Goal: Task Accomplishment & Management: Manage account settings

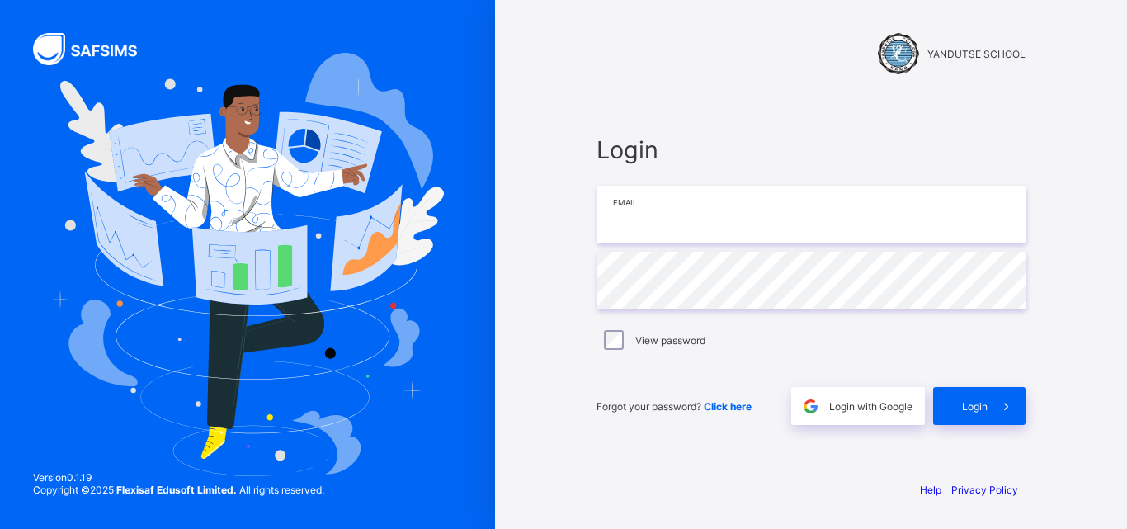
click at [733, 214] on input "email" at bounding box center [810, 215] width 429 height 58
type input "**********"
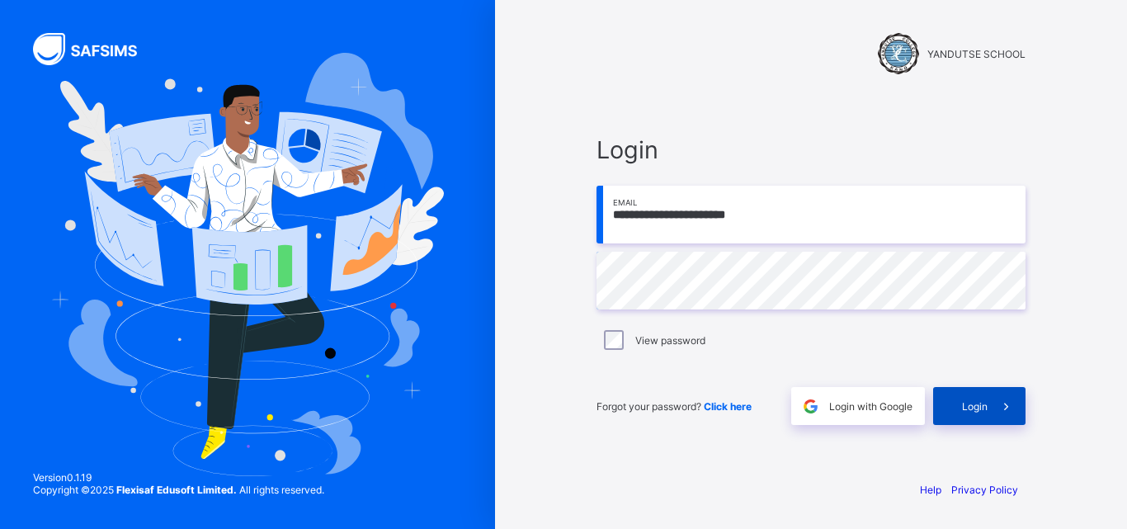
click at [973, 404] on span "Login" at bounding box center [975, 406] width 26 height 12
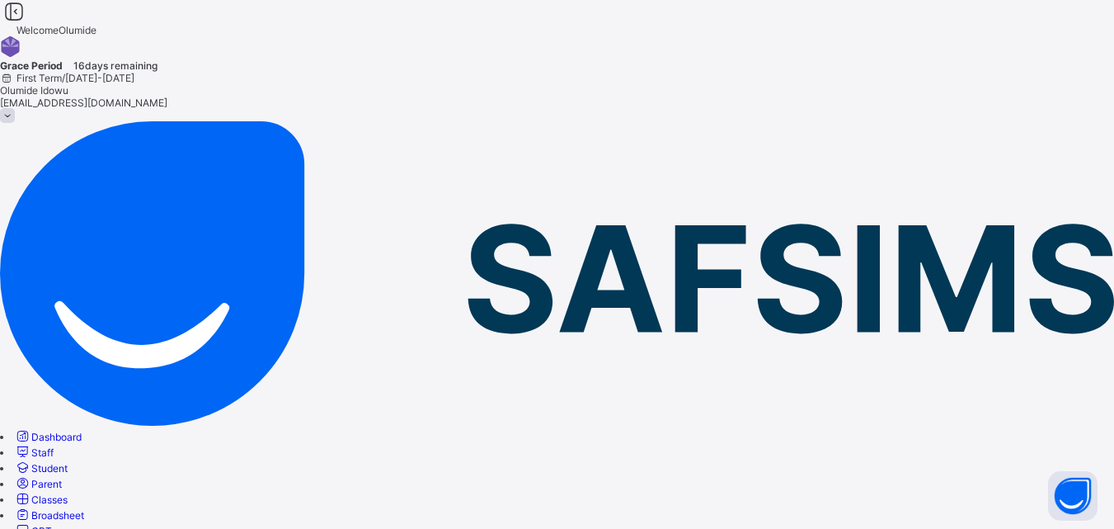
click at [68, 493] on span "Classes" at bounding box center [49, 499] width 36 height 12
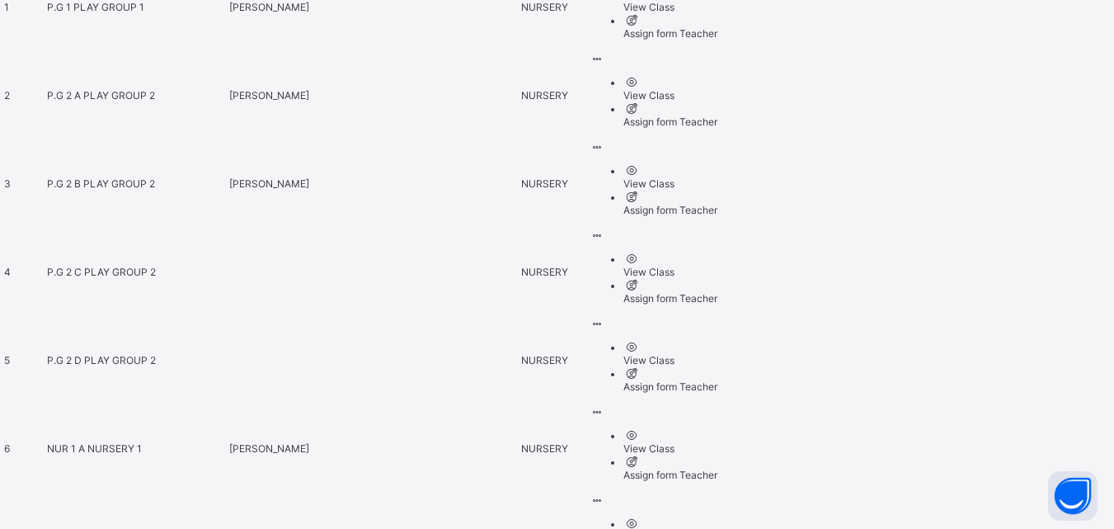
scroll to position [870, 0]
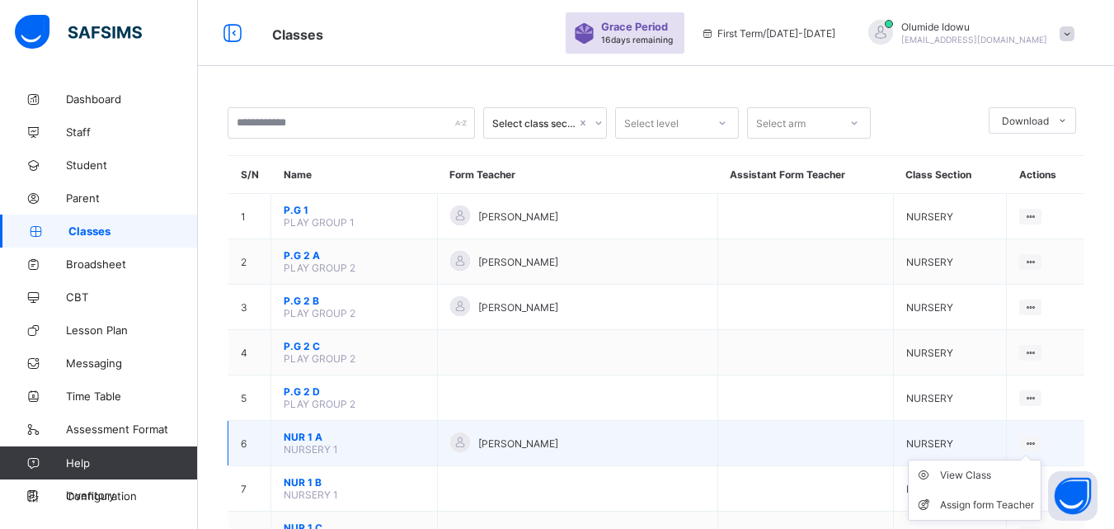
click at [1042, 459] on ul "View Class Assign form Teacher" at bounding box center [975, 489] width 134 height 61
click at [307, 435] on span "NUR 1 A" at bounding box center [354, 437] width 141 height 12
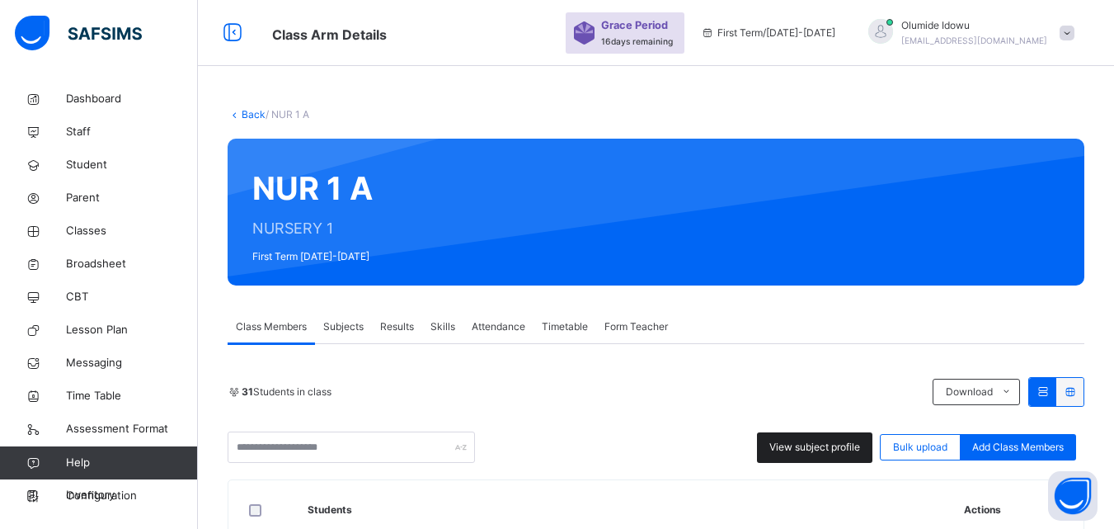
click at [812, 441] on span "View subject profile" at bounding box center [815, 447] width 91 height 15
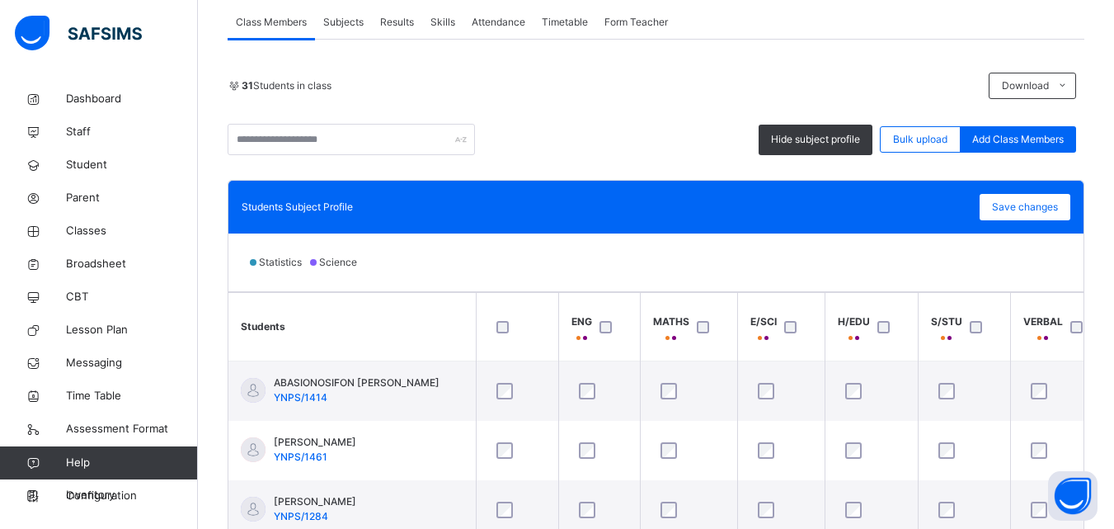
scroll to position [322, 0]
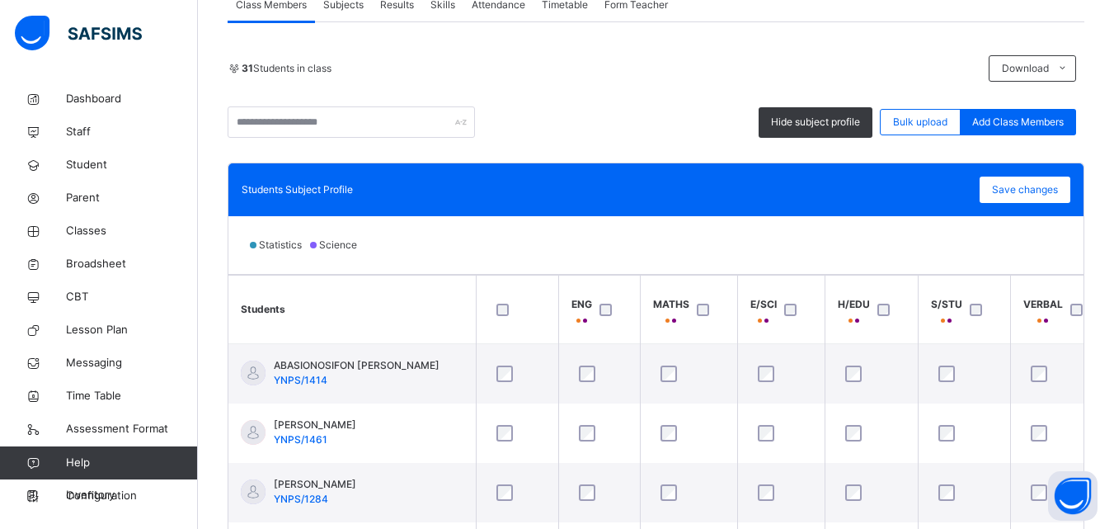
click at [558, 247] on div "Statistics Science" at bounding box center [655, 245] width 855 height 58
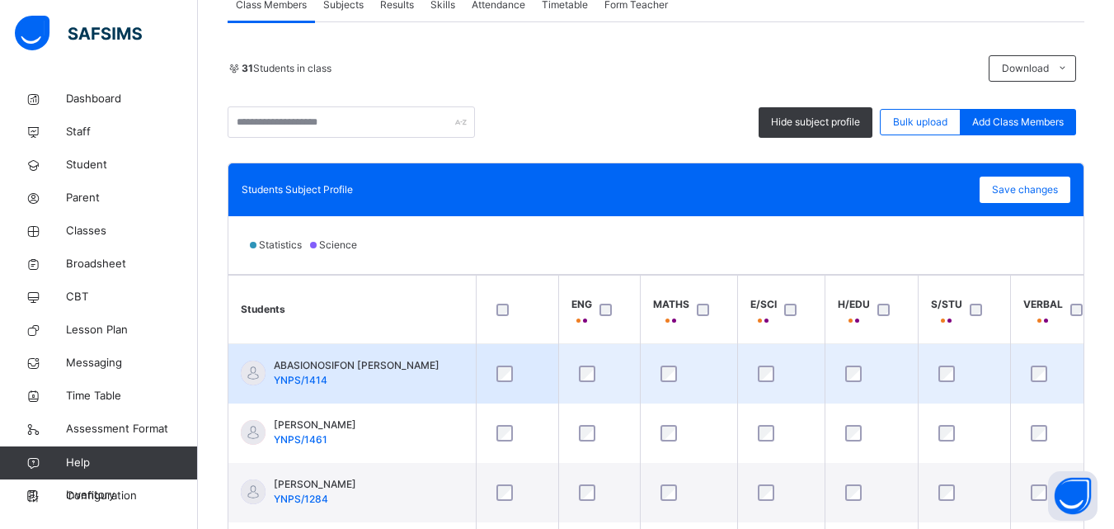
click at [1083, 352] on td at bounding box center [1060, 374] width 101 height 60
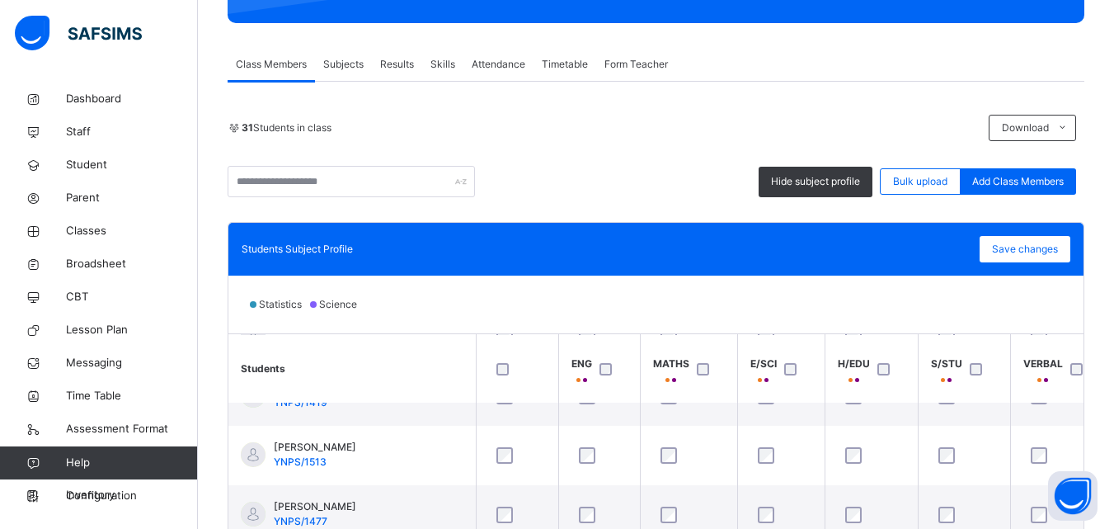
scroll to position [247, 0]
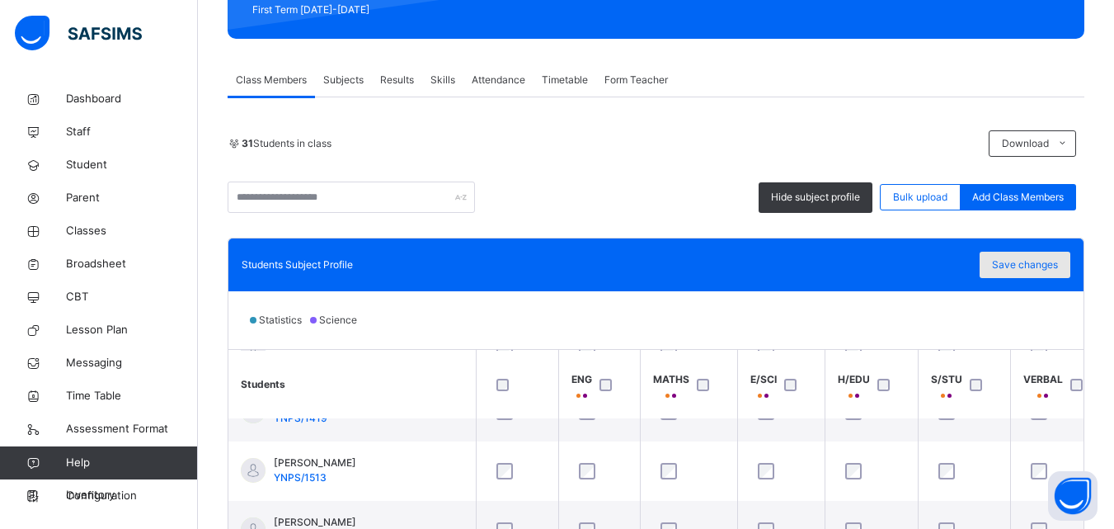
click at [1043, 260] on span "Save changes" at bounding box center [1025, 264] width 66 height 15
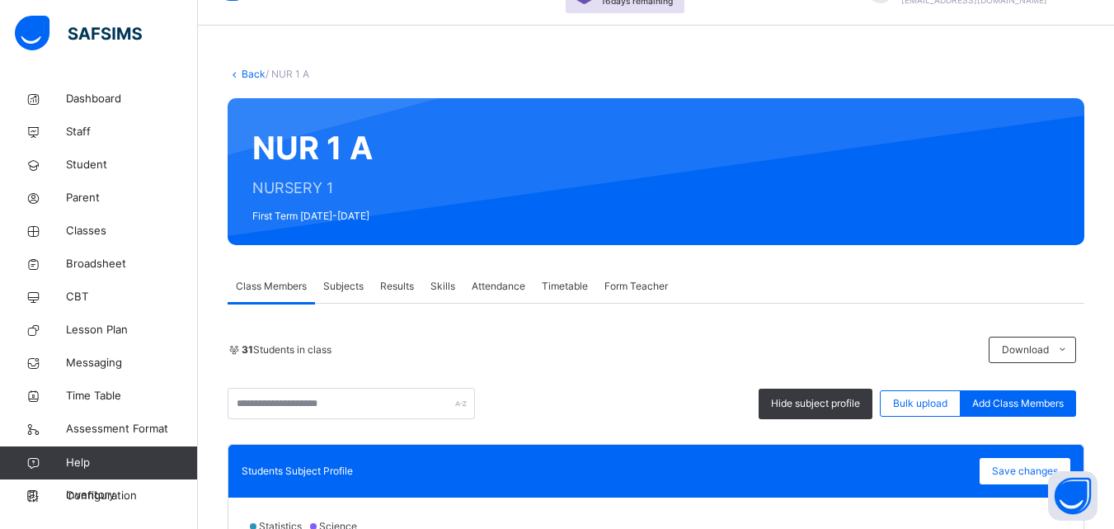
scroll to position [39, 0]
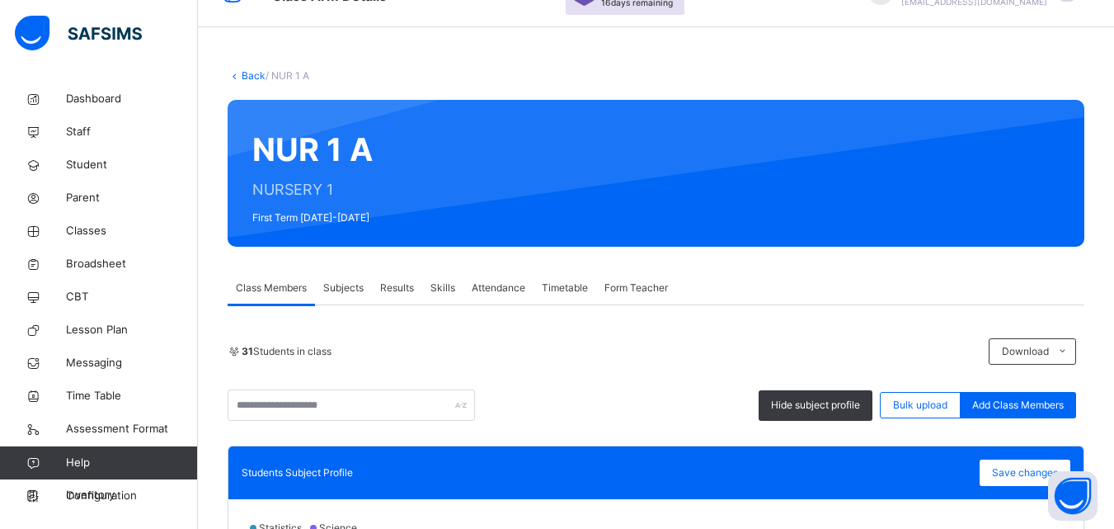
click at [245, 72] on link "Back" at bounding box center [254, 75] width 24 height 12
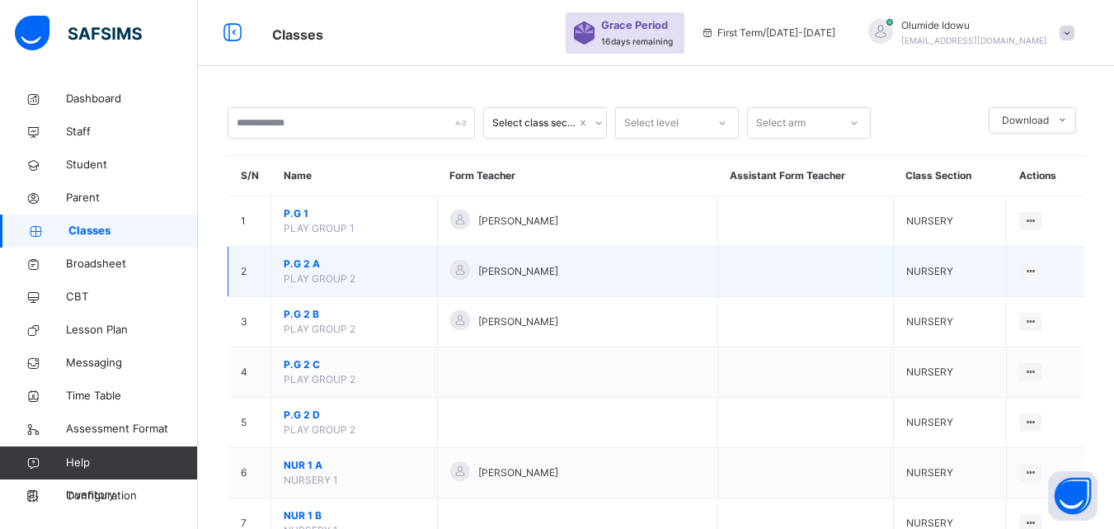
click at [301, 262] on span "P.G 2 A" at bounding box center [354, 264] width 141 height 15
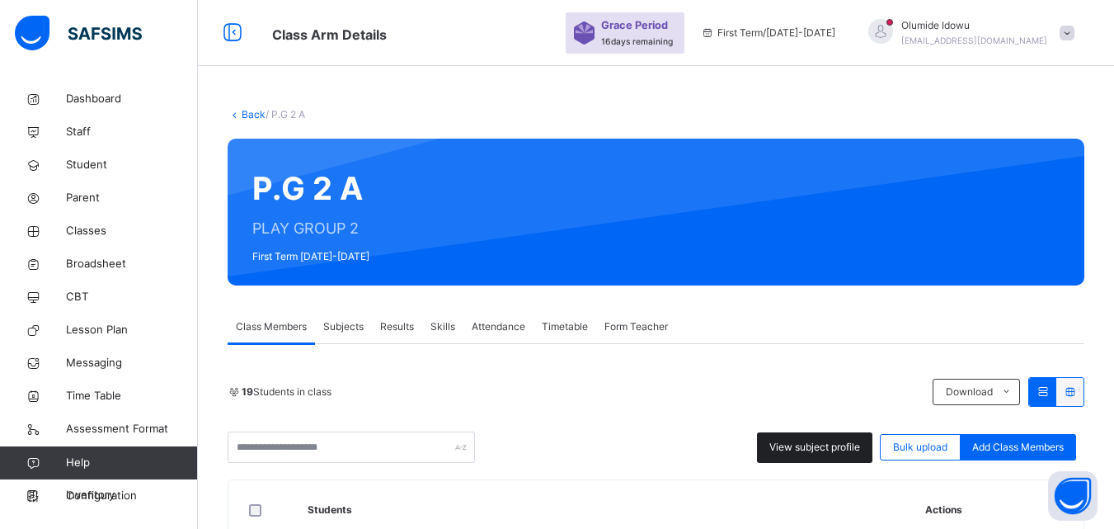
click at [809, 451] on span "View subject profile" at bounding box center [815, 447] width 91 height 15
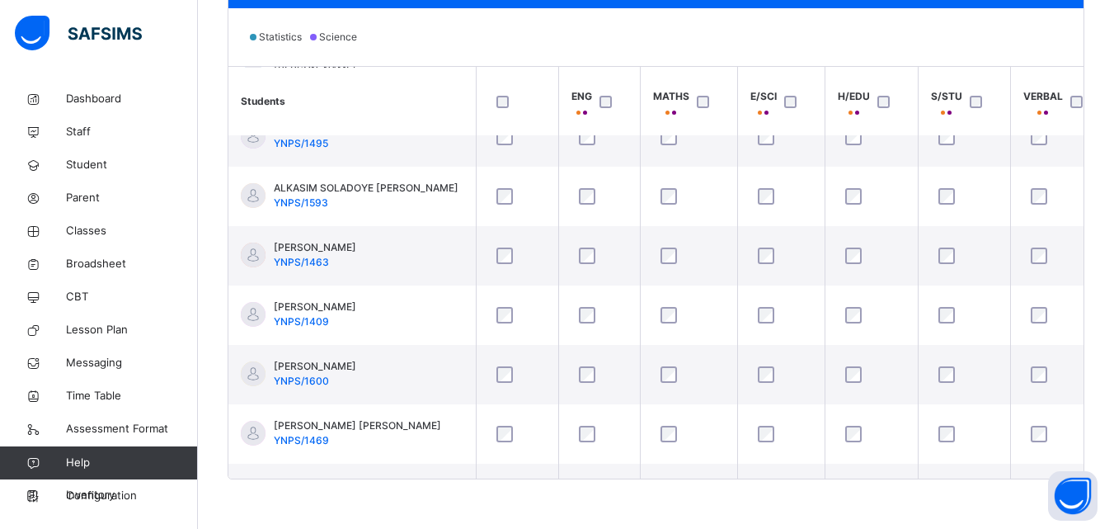
scroll to position [300, 0]
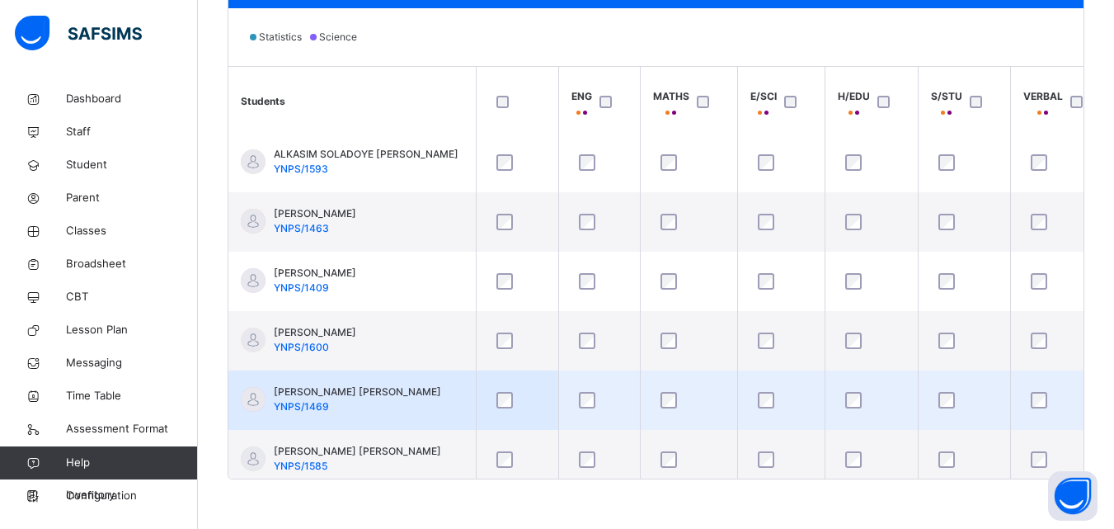
click at [506, 391] on div at bounding box center [517, 400] width 57 height 35
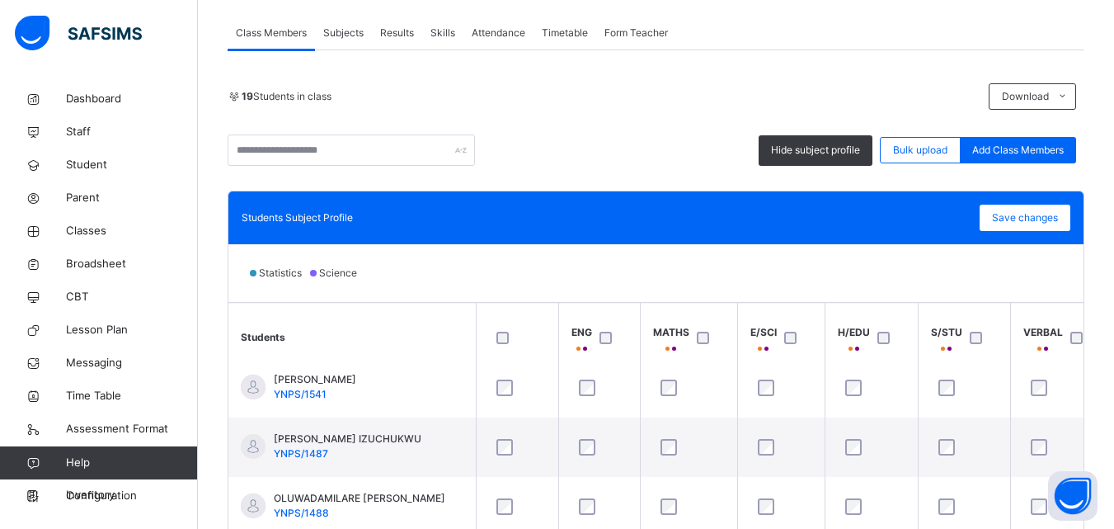
scroll to position [250, 0]
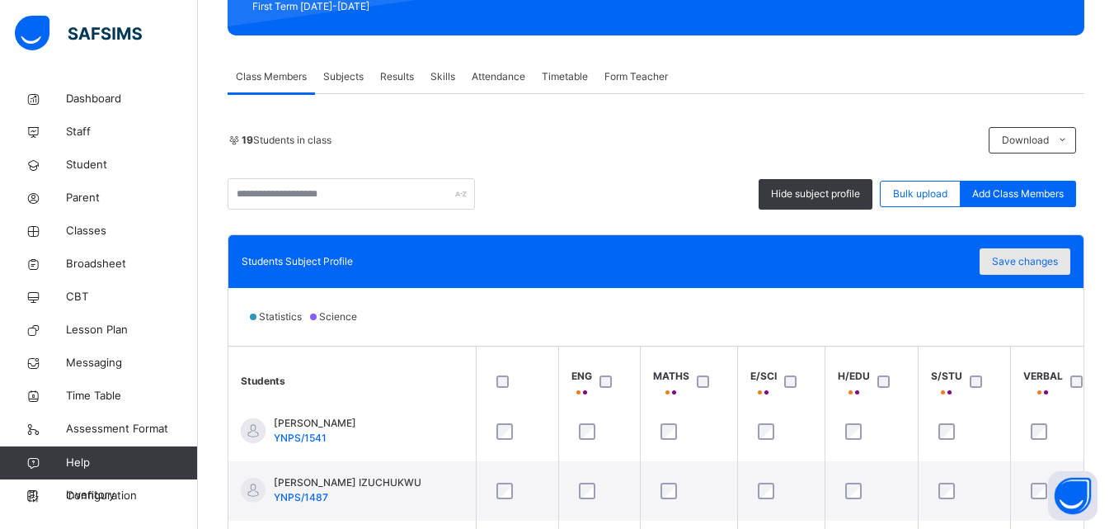
click at [1033, 256] on span "Save changes" at bounding box center [1025, 261] width 66 height 15
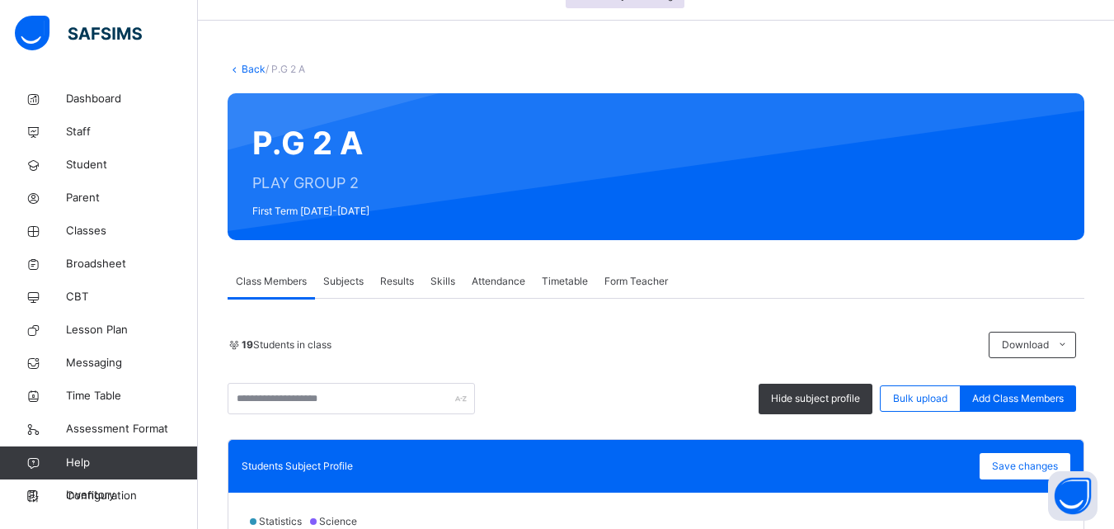
scroll to position [36, 0]
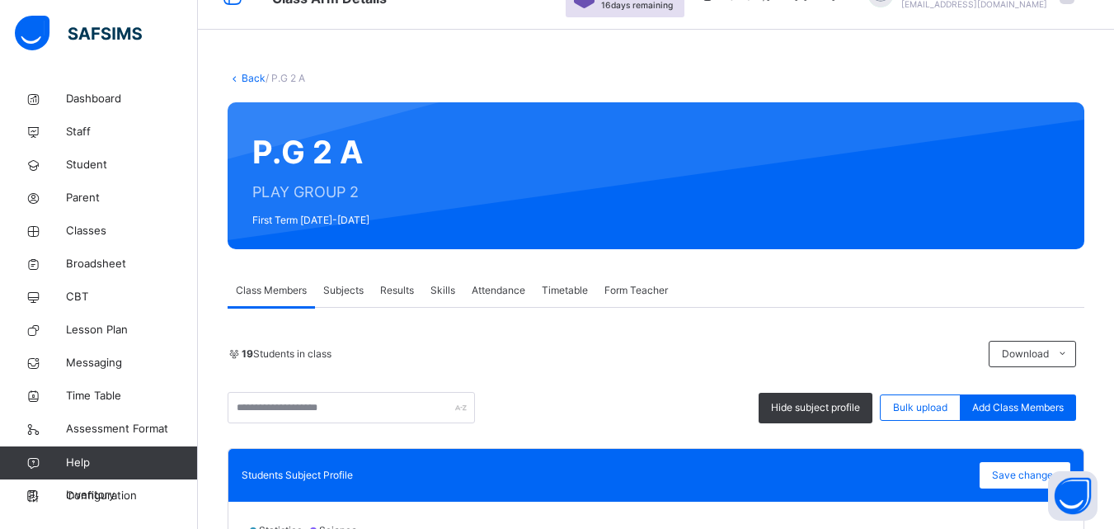
click at [249, 77] on link "Back" at bounding box center [254, 78] width 24 height 12
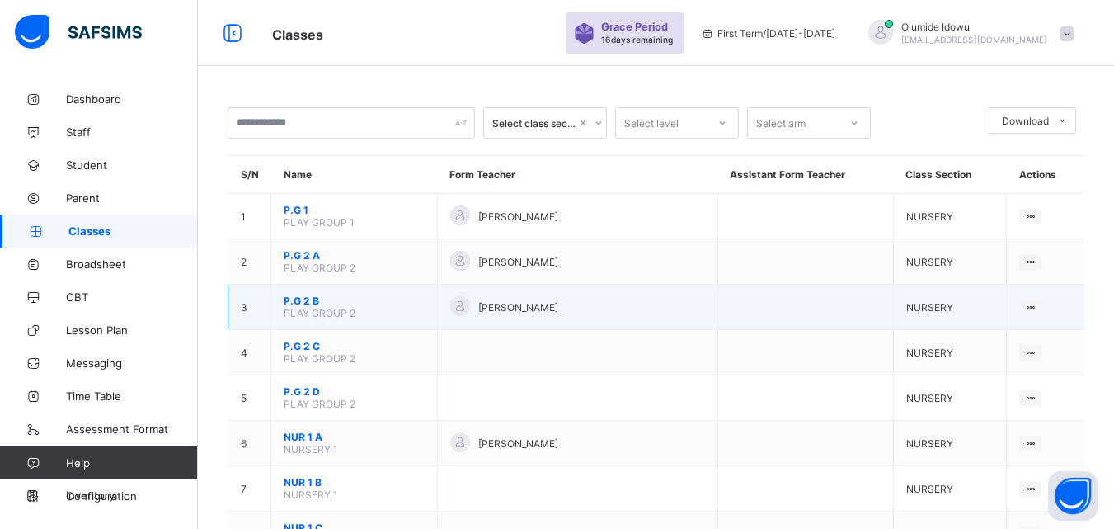
click at [297, 299] on span "P.G 2 B" at bounding box center [354, 300] width 141 height 12
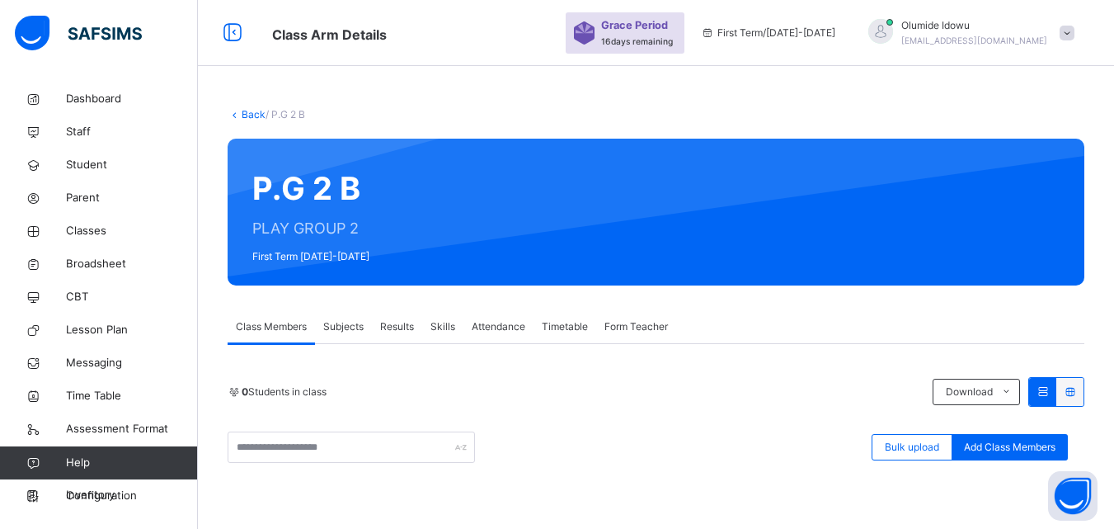
click at [242, 109] on link "Back" at bounding box center [254, 114] width 24 height 12
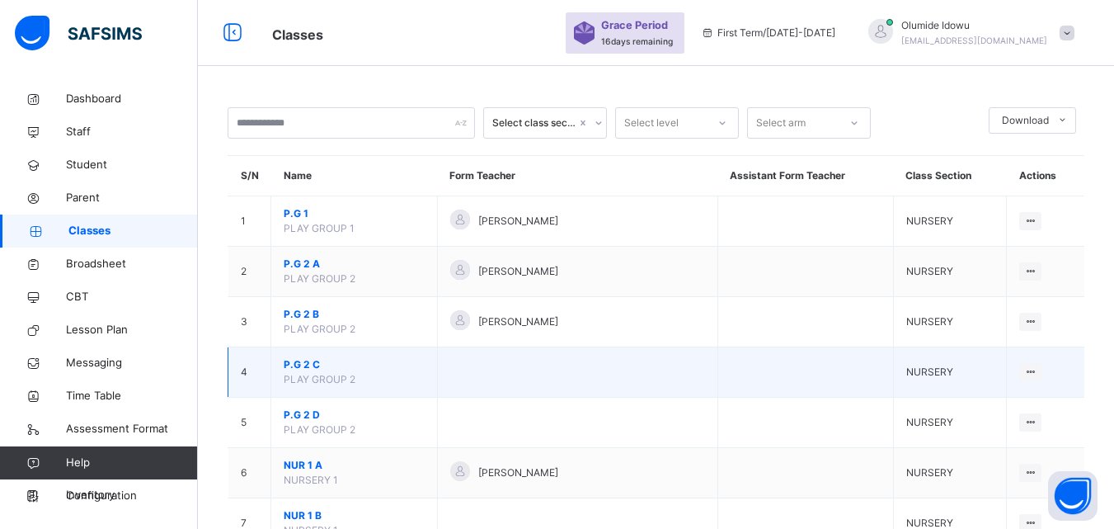
click at [294, 365] on span "P.G 2 C" at bounding box center [354, 364] width 141 height 15
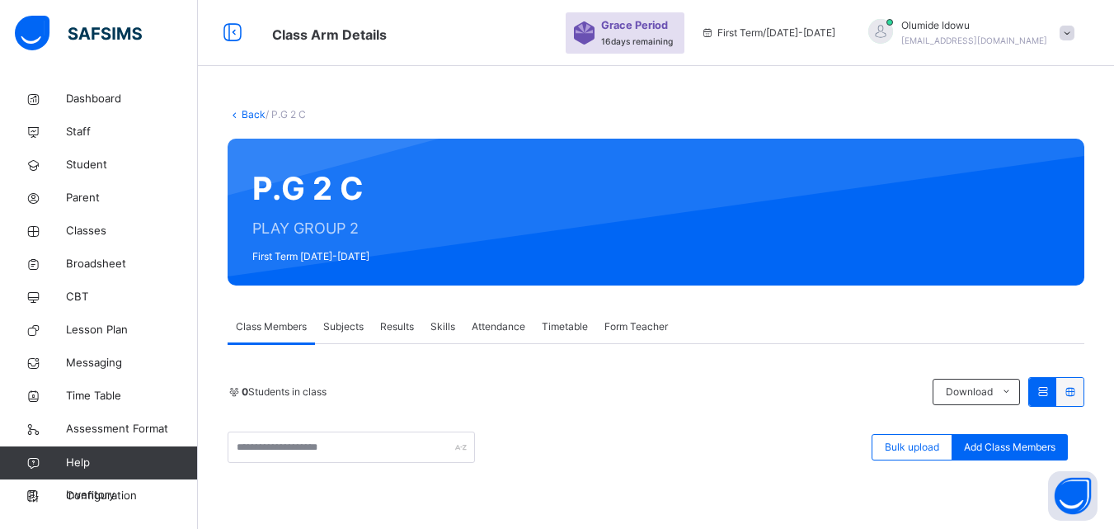
click at [244, 109] on link "Back" at bounding box center [254, 114] width 24 height 12
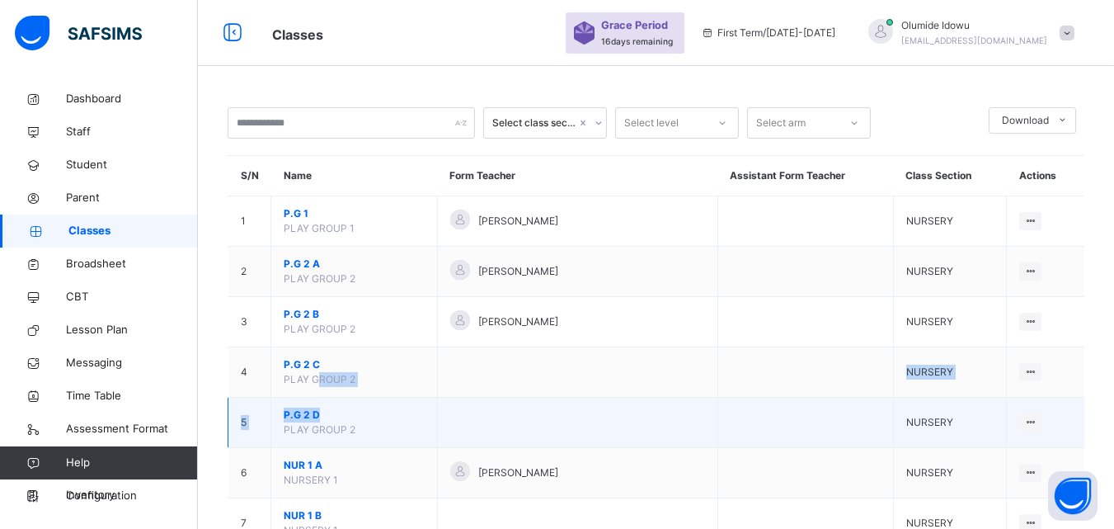
drag, startPoint x: 322, startPoint y: 404, endPoint x: 329, endPoint y: 437, distance: 33.6
click at [329, 437] on td "P.G 2 D PLAY GROUP 2" at bounding box center [354, 423] width 167 height 50
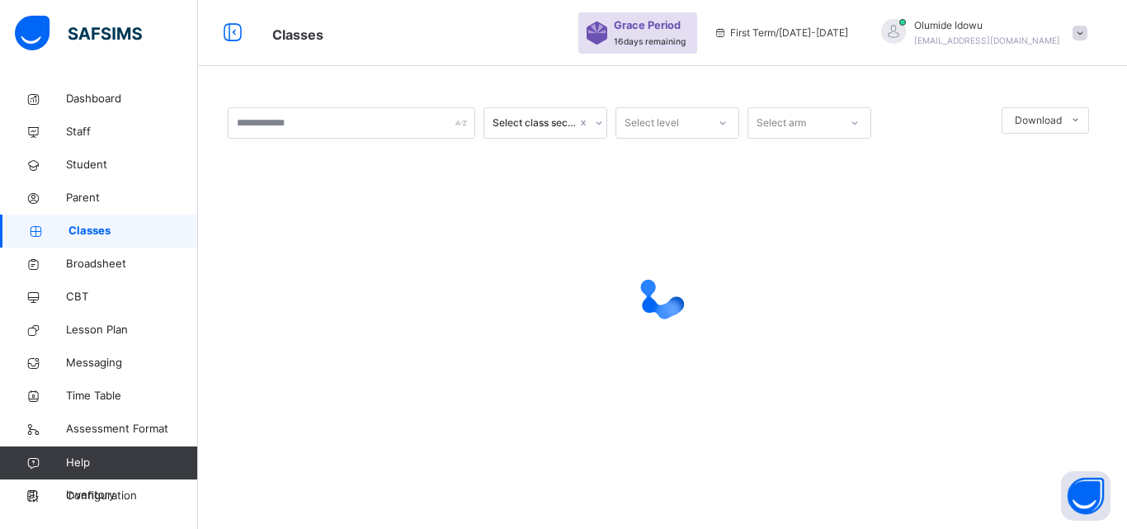
click at [302, 465] on div "Select class section Select level Select arm Download Pdf Report Excel Report ×…" at bounding box center [662, 279] width 929 height 394
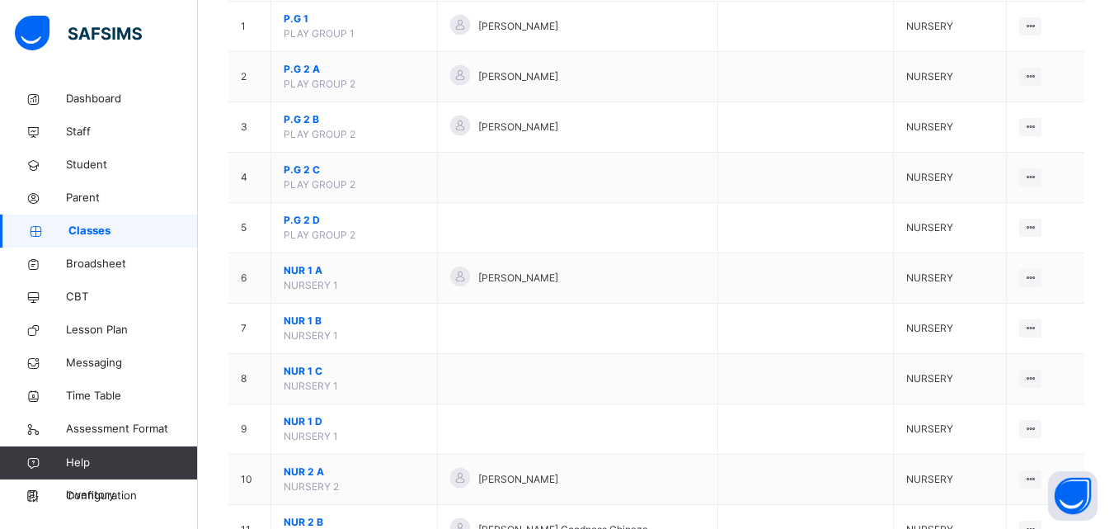
scroll to position [202, 0]
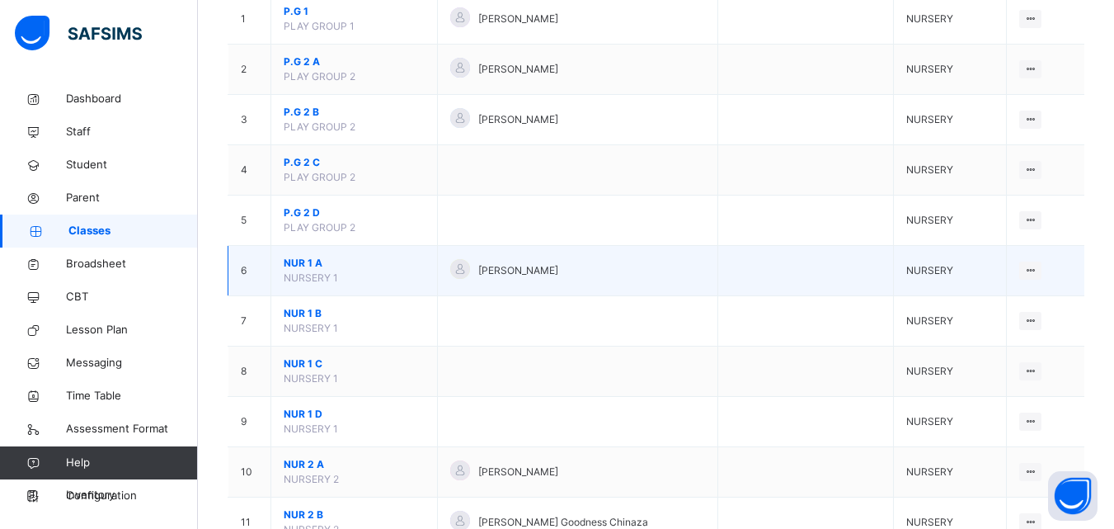
click at [297, 258] on span "NUR 1 A" at bounding box center [354, 263] width 141 height 15
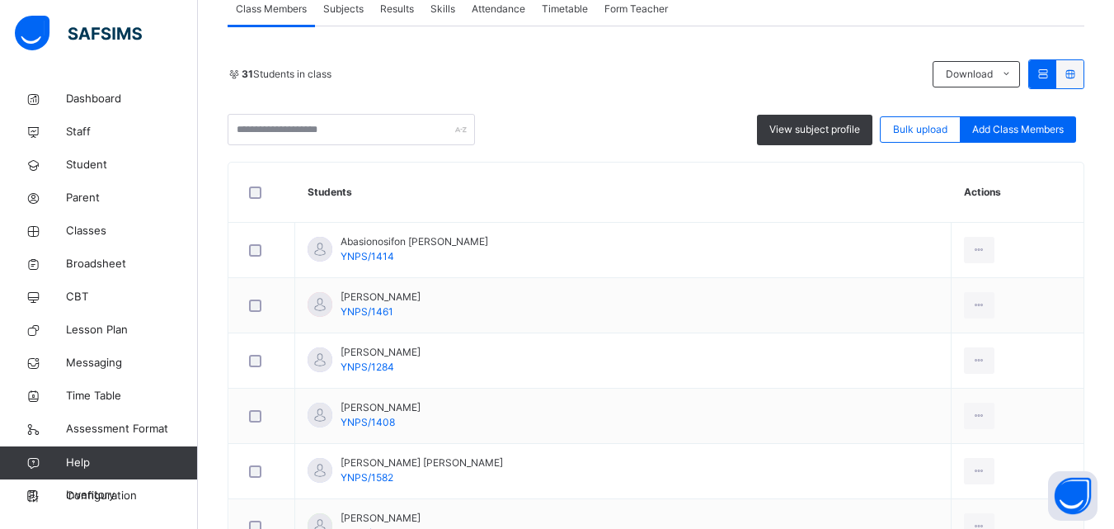
scroll to position [352, 0]
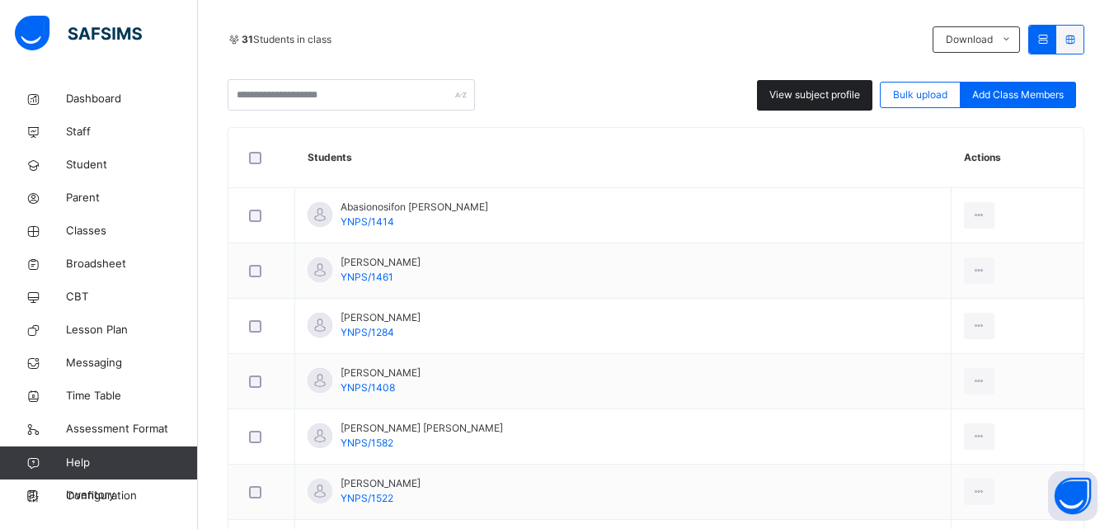
click at [833, 96] on span "View subject profile" at bounding box center [815, 94] width 91 height 15
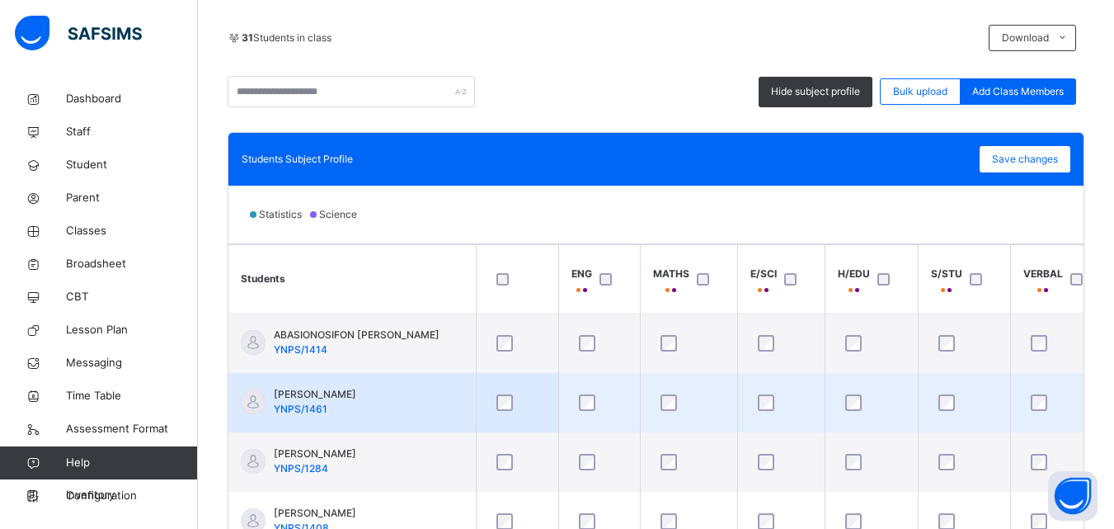
click at [506, 384] on td at bounding box center [517, 402] width 82 height 59
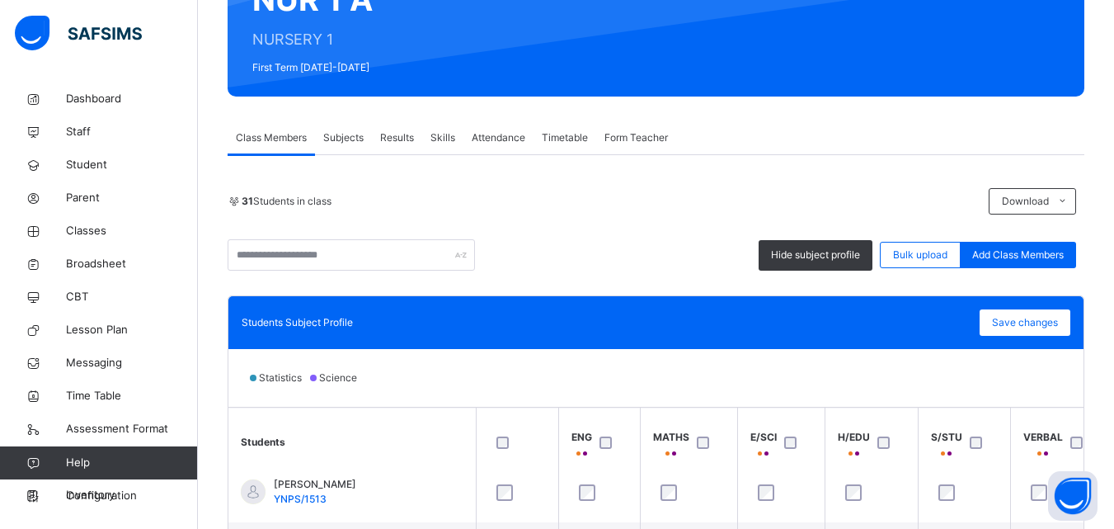
scroll to position [158, 0]
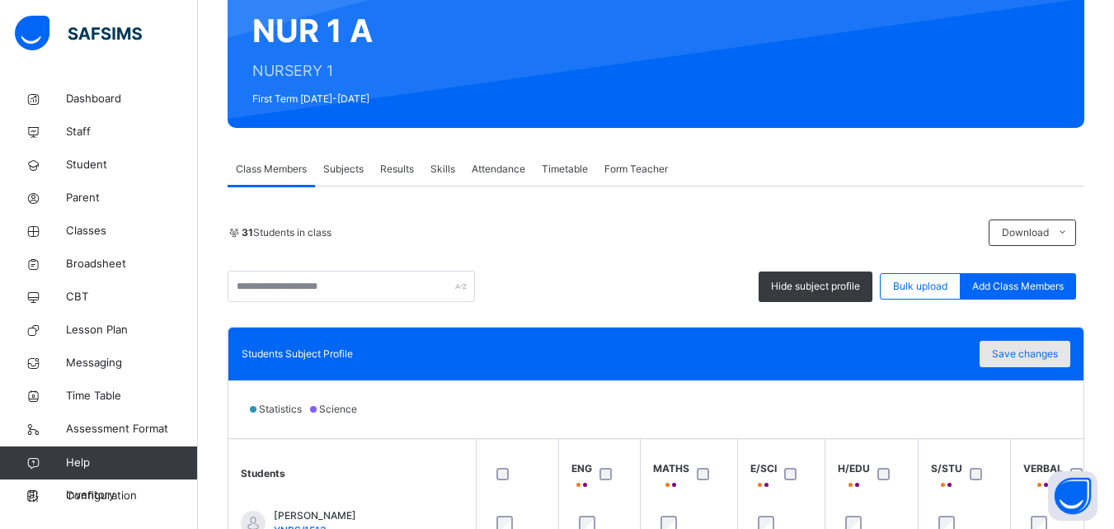
click at [1043, 347] on span "Save changes" at bounding box center [1025, 353] width 66 height 15
click at [764, 177] on div "Class Members Subjects Results Skills Attendance Timetable Form Teacher" at bounding box center [656, 170] width 857 height 34
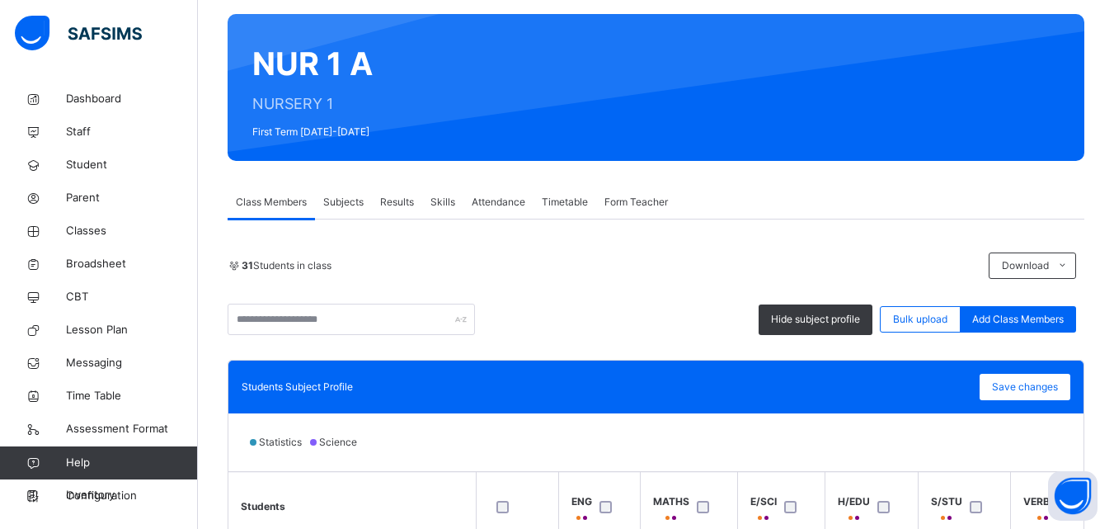
scroll to position [0, 0]
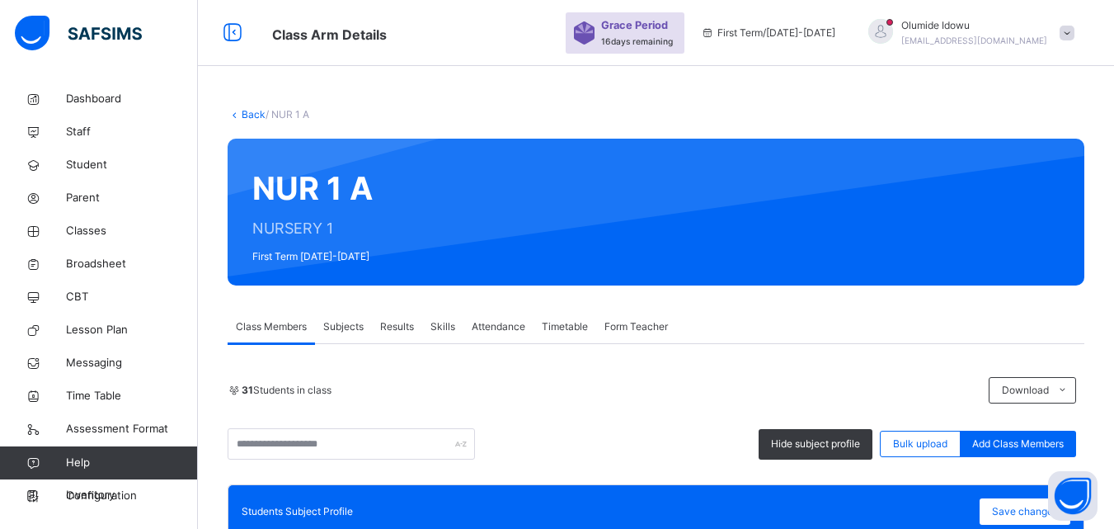
click at [252, 112] on link "Back" at bounding box center [254, 114] width 24 height 12
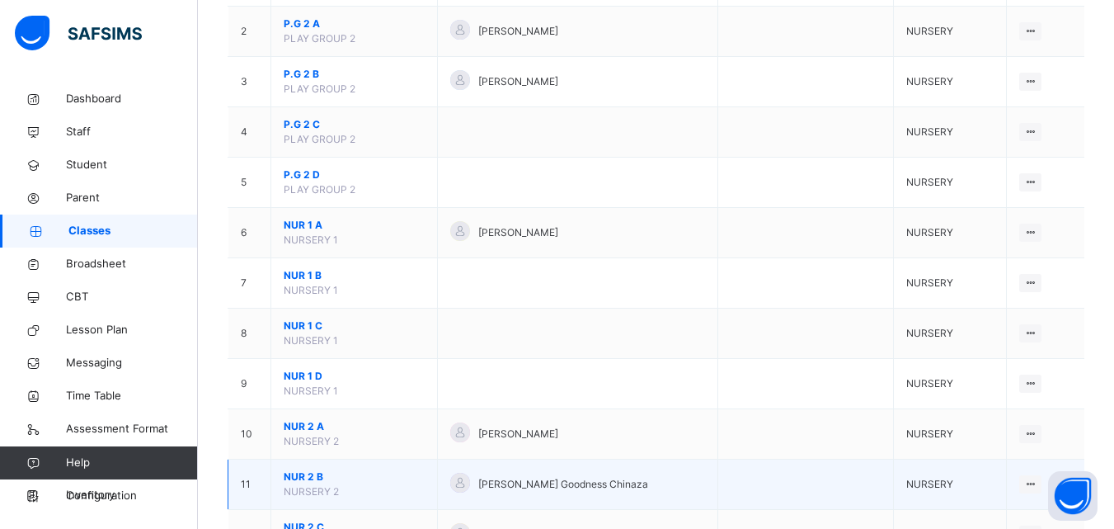
scroll to position [247, 0]
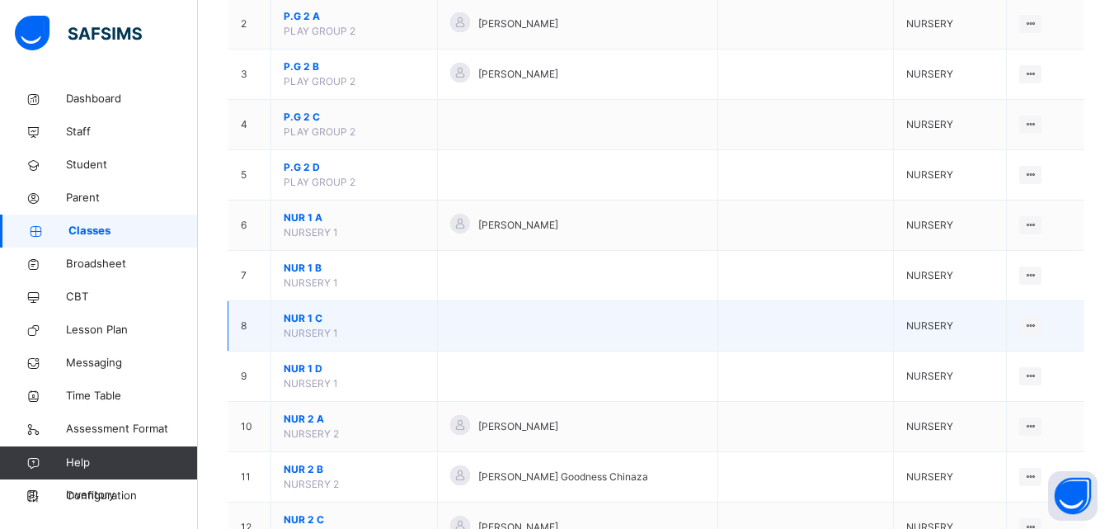
click at [304, 317] on span "NUR 1 C" at bounding box center [354, 318] width 141 height 15
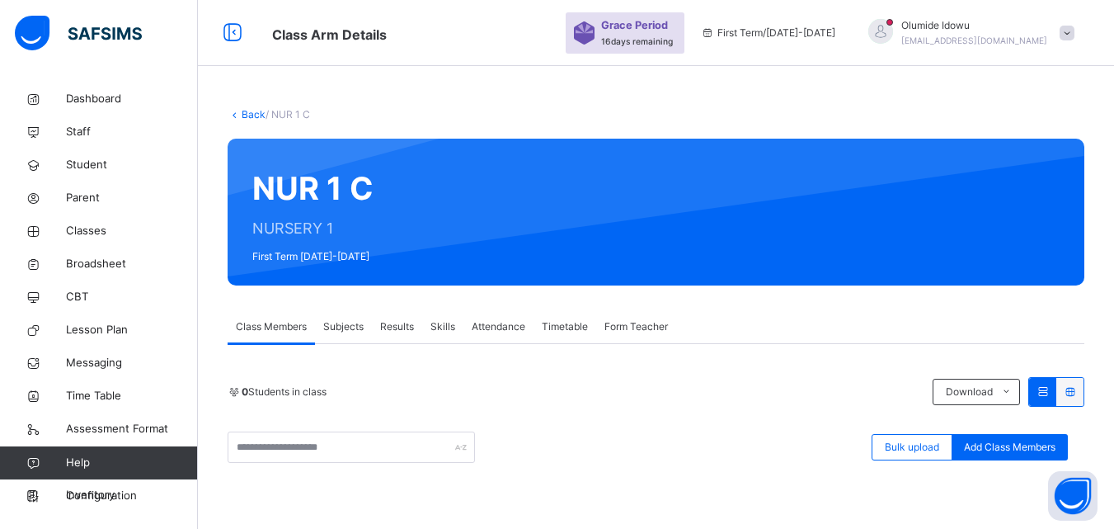
click at [249, 113] on link "Back" at bounding box center [254, 114] width 24 height 12
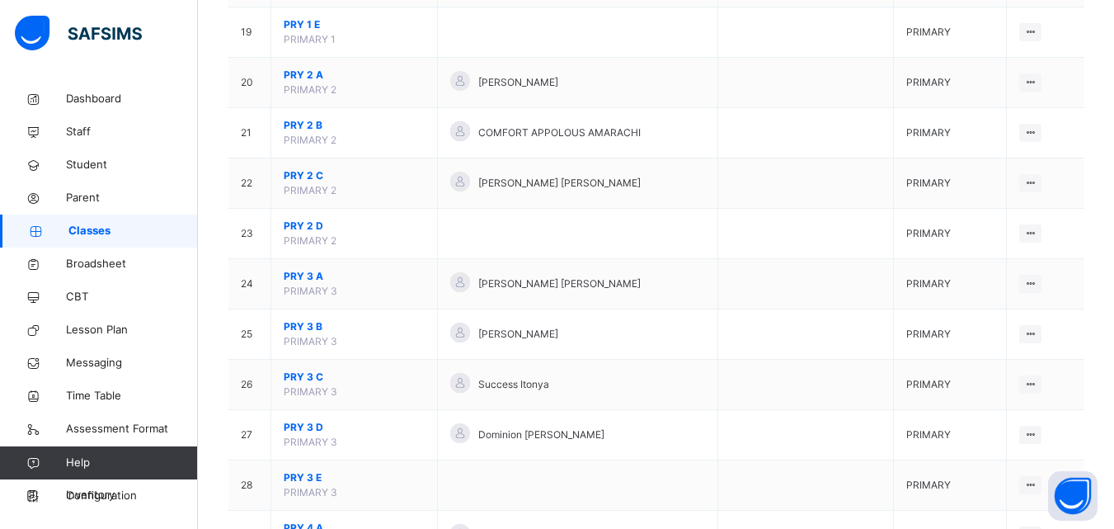
scroll to position [1194, 0]
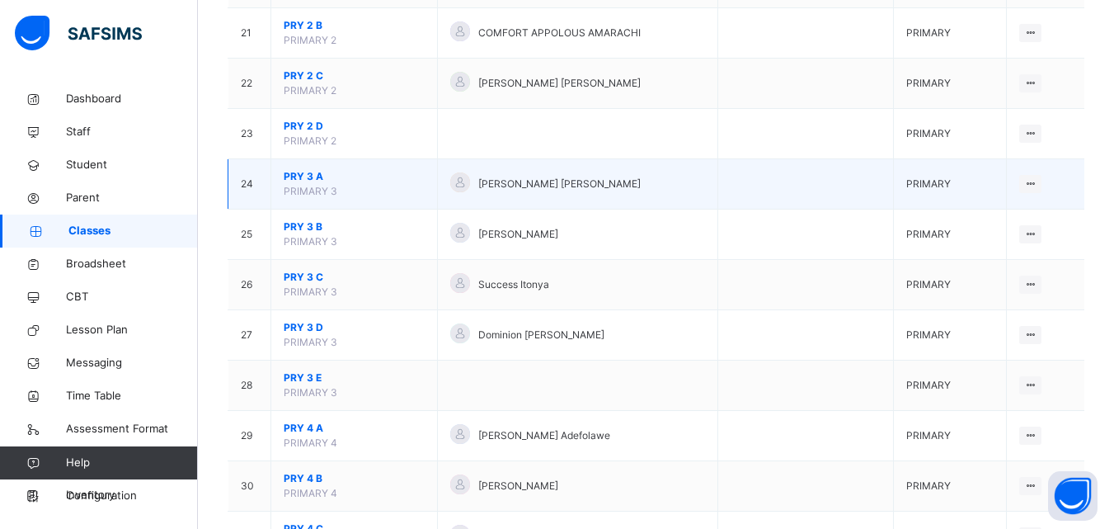
click at [299, 174] on span "PRY 3 A" at bounding box center [354, 176] width 141 height 15
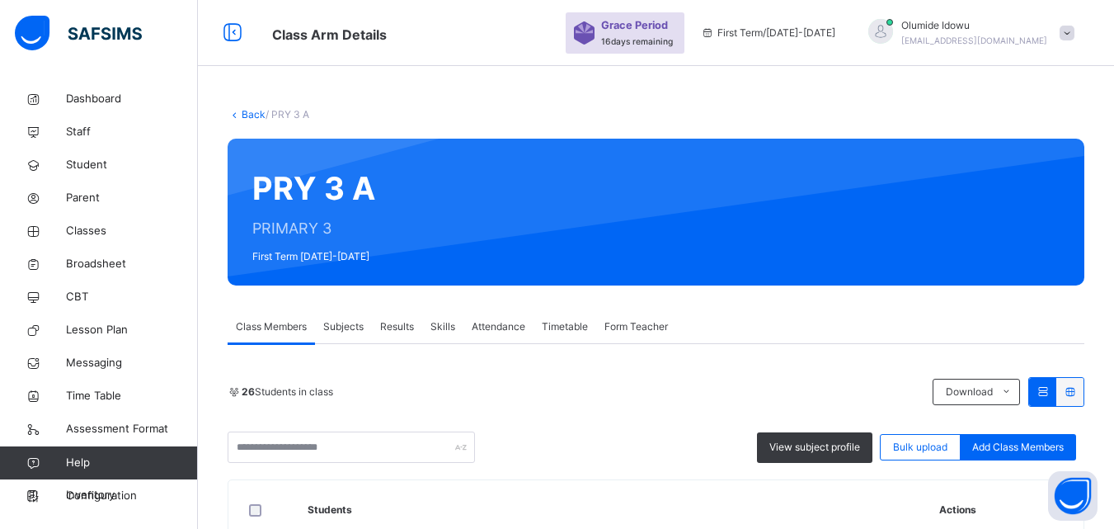
drag, startPoint x: 369, startPoint y: 133, endPoint x: 403, endPoint y: 256, distance: 127.7
click at [403, 256] on div "PRY 3 A PRIMARY 3 First Term 2025-2026" at bounding box center [656, 212] width 857 height 147
click at [348, 323] on span "Subjects" at bounding box center [343, 326] width 40 height 15
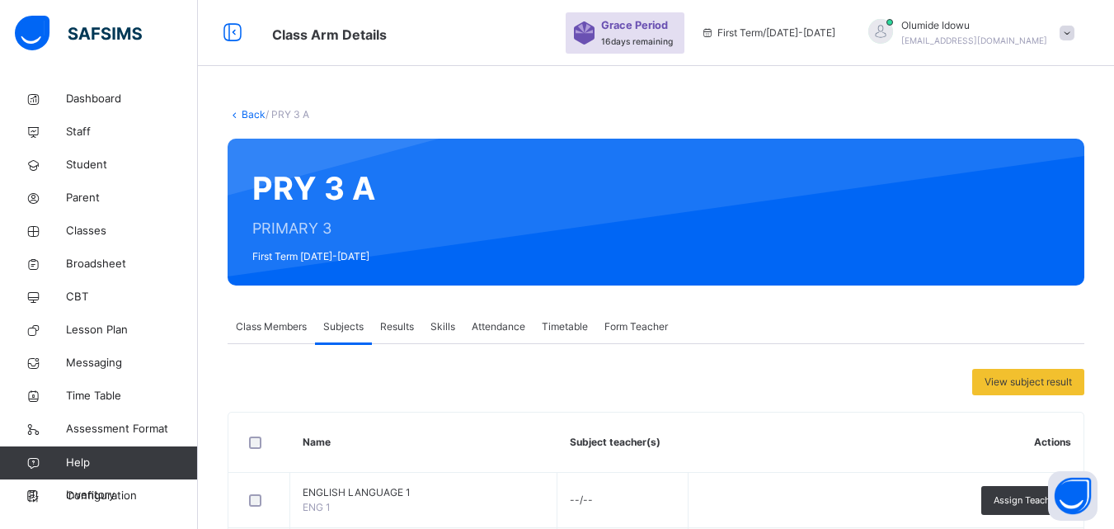
click at [387, 327] on span "Results" at bounding box center [397, 326] width 34 height 15
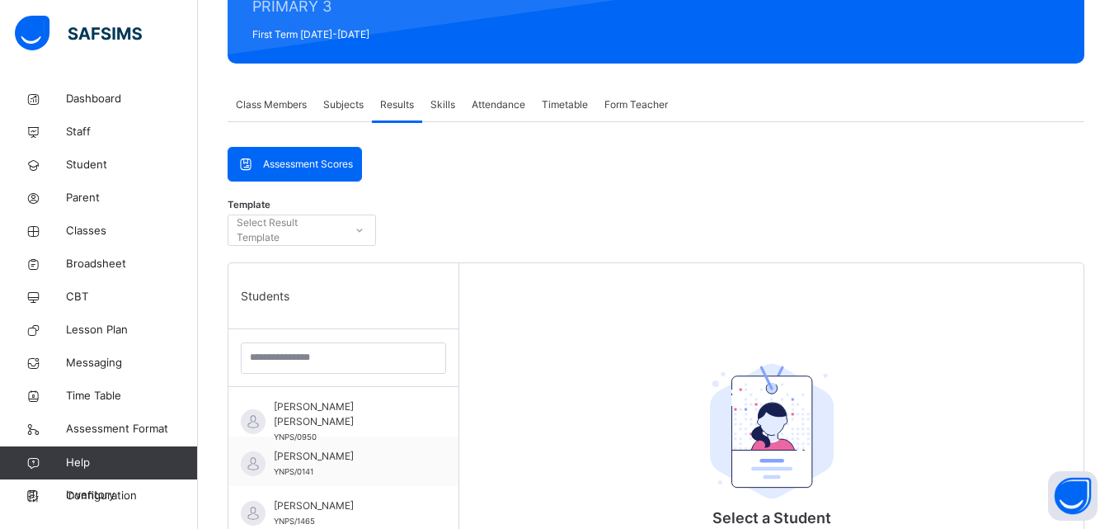
scroll to position [231, 0]
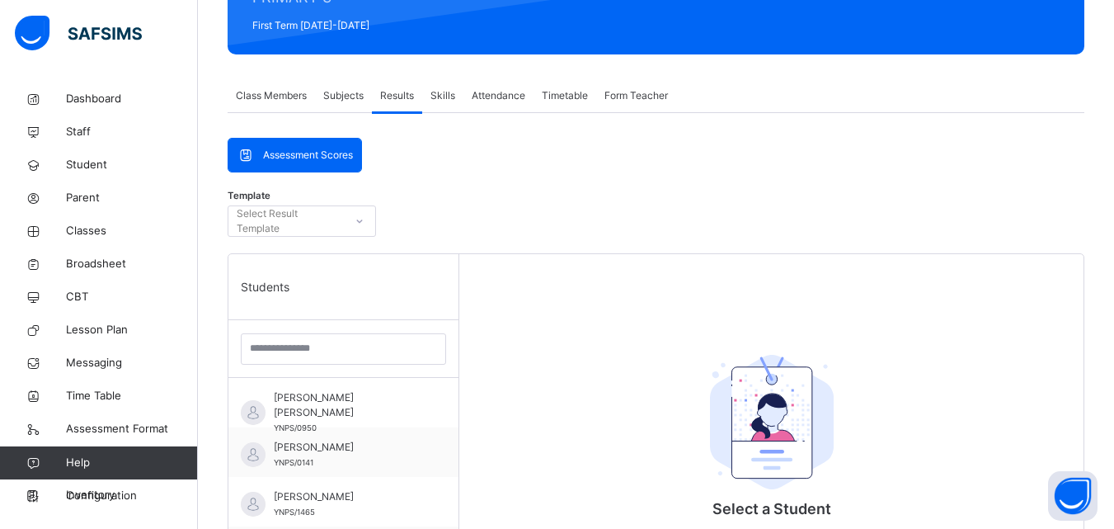
click at [356, 223] on icon at bounding box center [360, 221] width 10 height 16
click at [421, 209] on div "Template 0 results available. Use Up and Down to choose options, press Enter to…" at bounding box center [656, 225] width 857 height 56
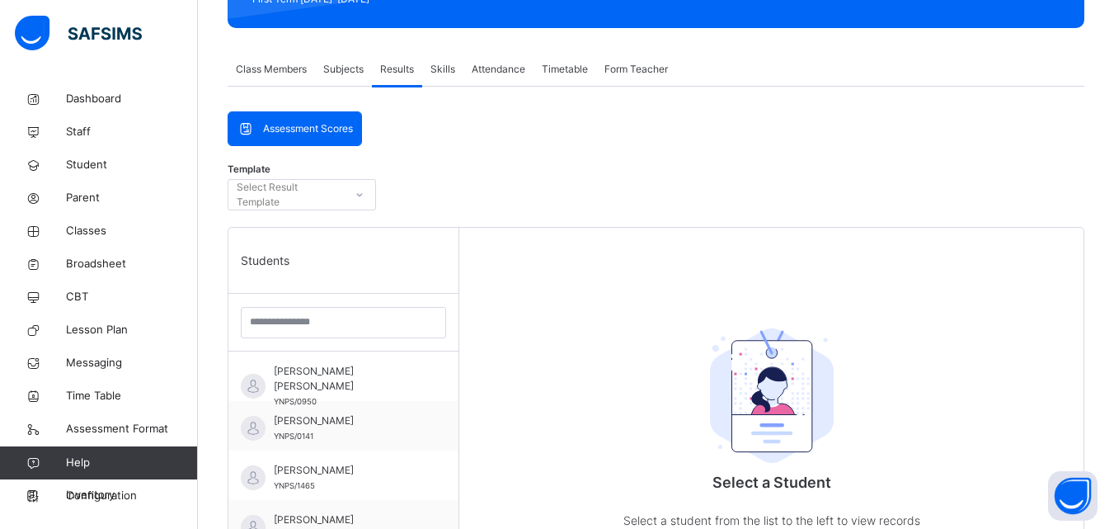
scroll to position [197, 0]
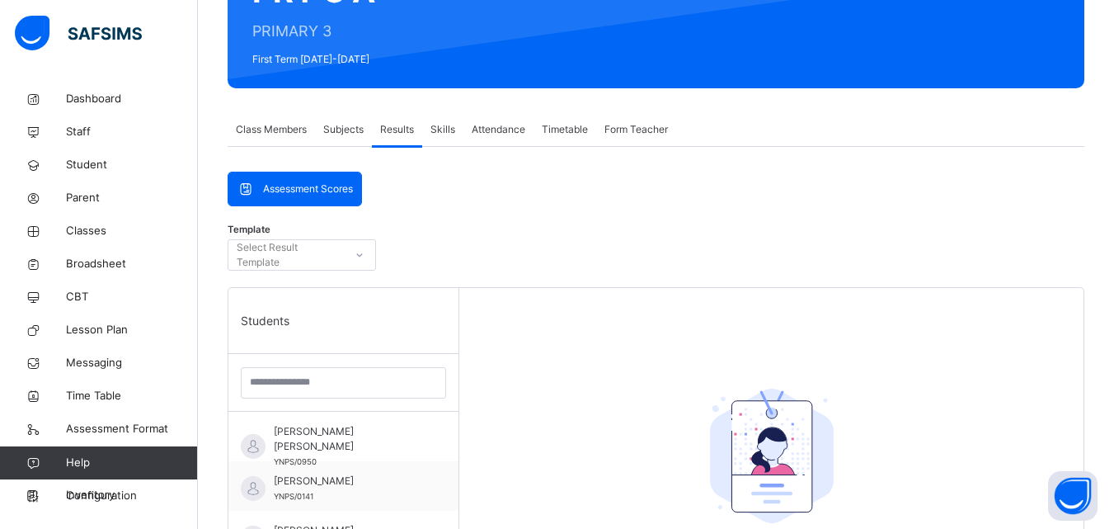
click at [301, 178] on div "Assessment Scores" at bounding box center [294, 188] width 133 height 33
click at [311, 183] on span "Assessment Scores" at bounding box center [308, 188] width 90 height 15
click at [360, 254] on icon at bounding box center [360, 255] width 10 height 16
click at [442, 233] on div "Template 0 results available. Use Up and Down to choose options, press Enter to…" at bounding box center [656, 259] width 857 height 56
click at [329, 330] on div "Students" at bounding box center [343, 321] width 230 height 66
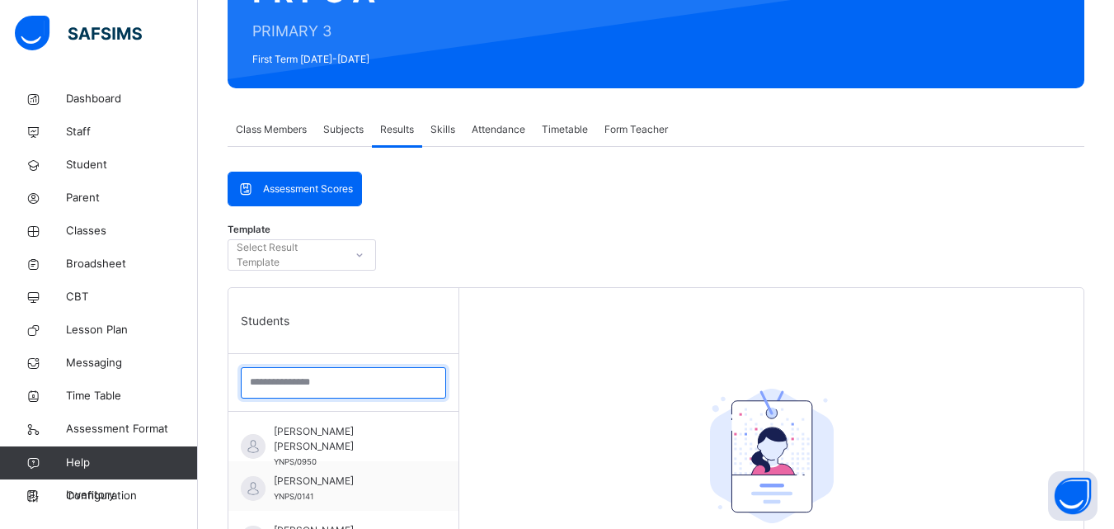
click at [302, 388] on input "search" at bounding box center [343, 382] width 205 height 31
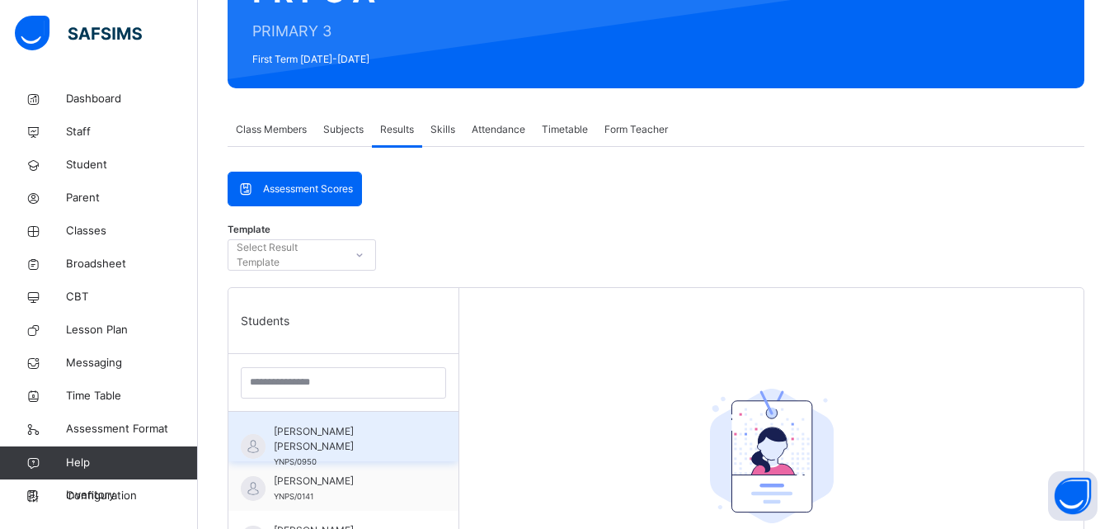
click at [309, 425] on span "ABDUL-RAHMAN AREEF YAKUB" at bounding box center [348, 439] width 148 height 30
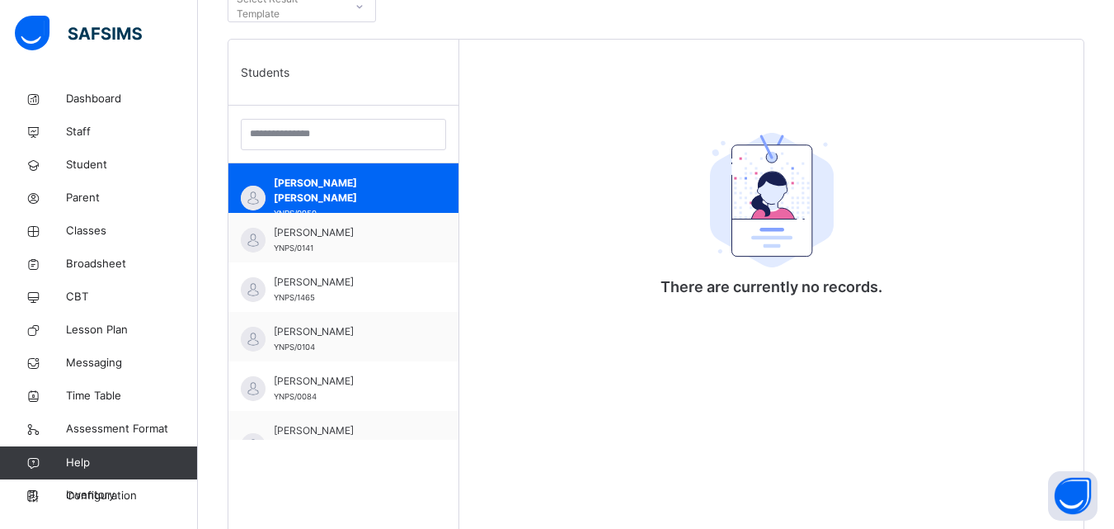
scroll to position [465, 0]
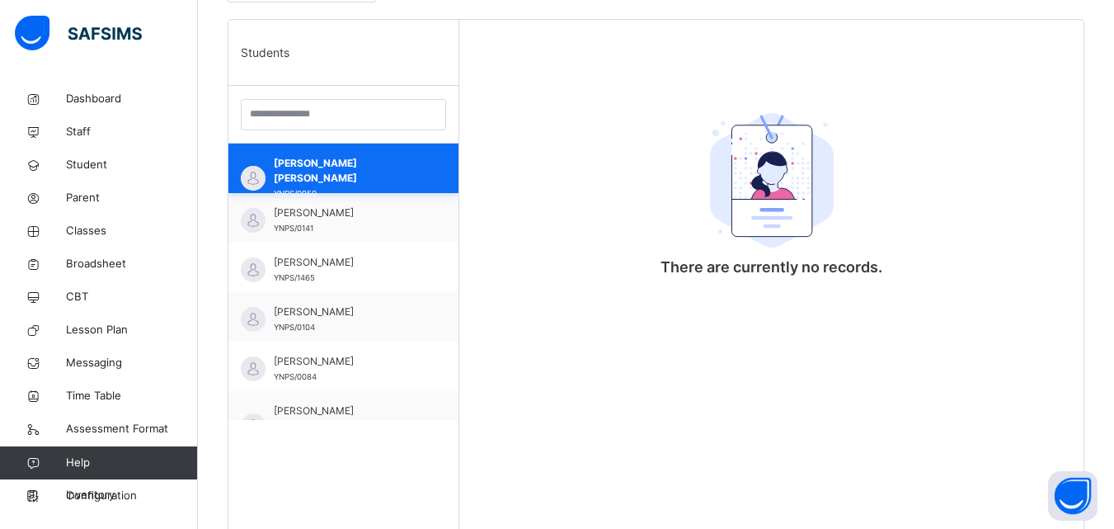
click at [346, 168] on span "ABDUL-RAHMAN AREEF YAKUB" at bounding box center [348, 171] width 148 height 30
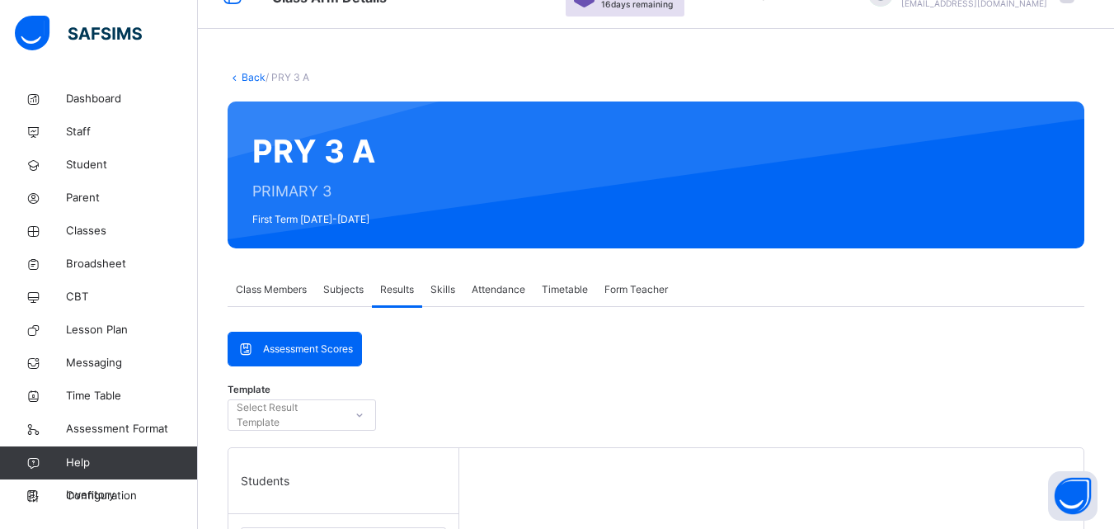
scroll to position [31, 0]
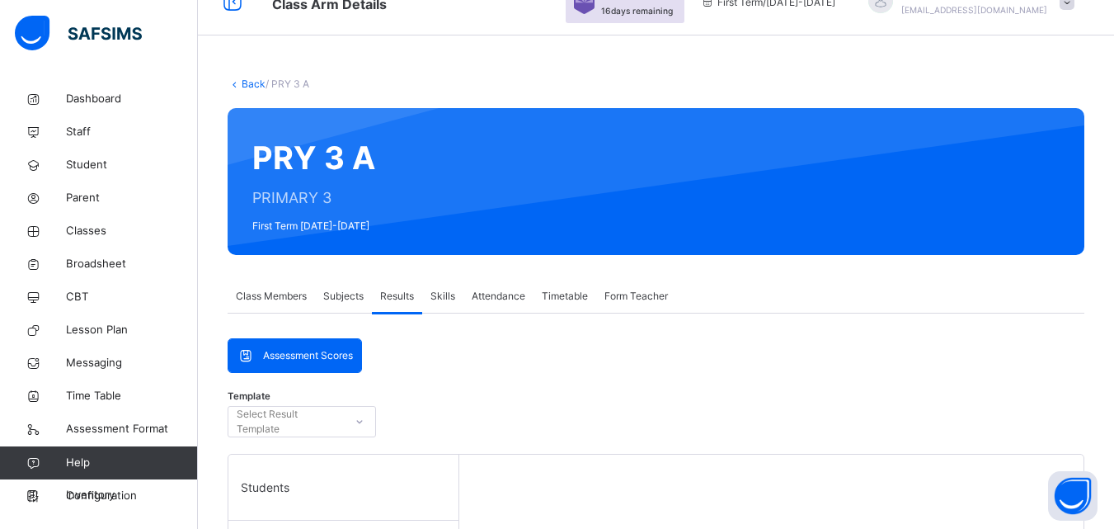
click at [341, 298] on span "Subjects" at bounding box center [343, 296] width 40 height 15
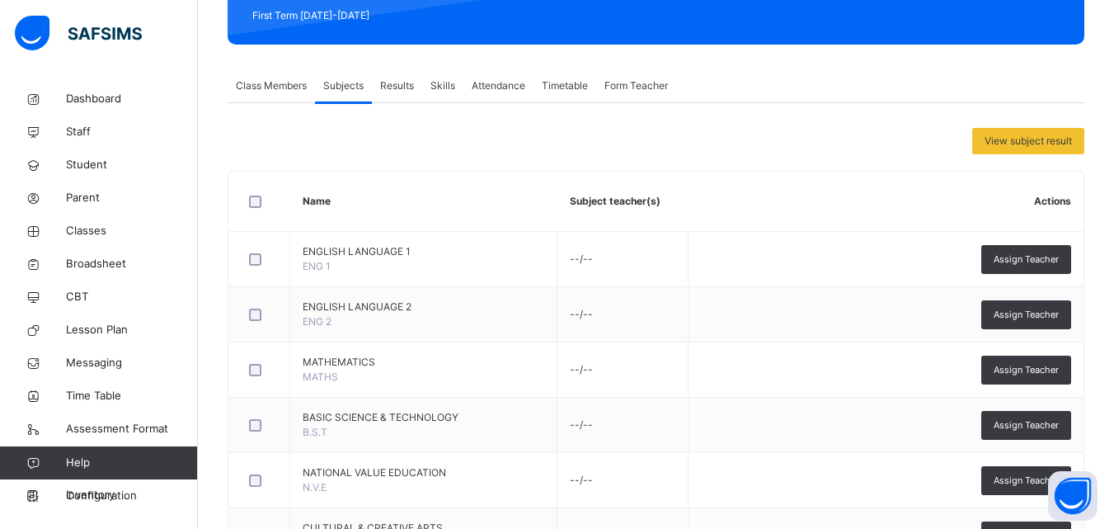
scroll to position [332, 0]
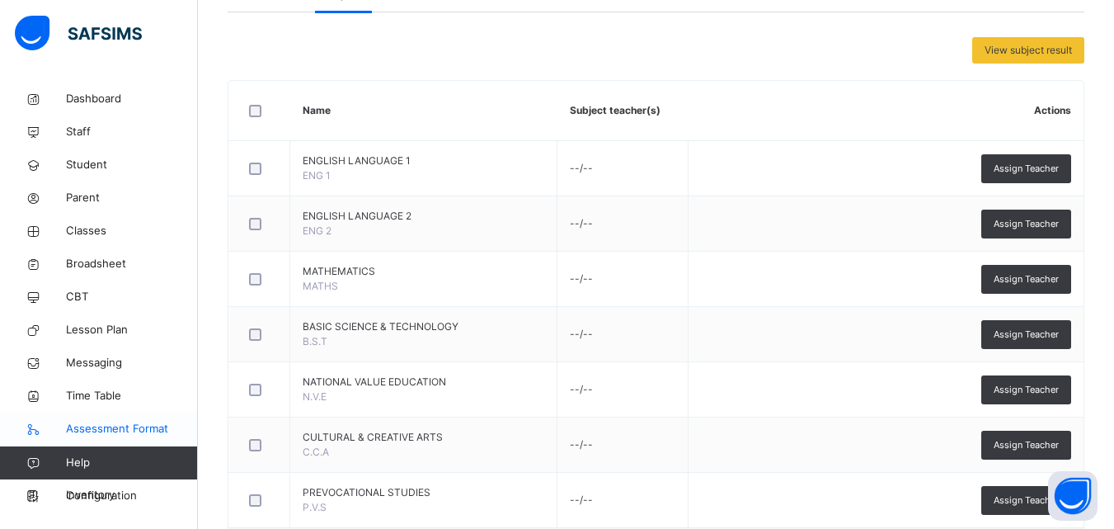
click at [133, 426] on span "Assessment Format" at bounding box center [132, 429] width 132 height 16
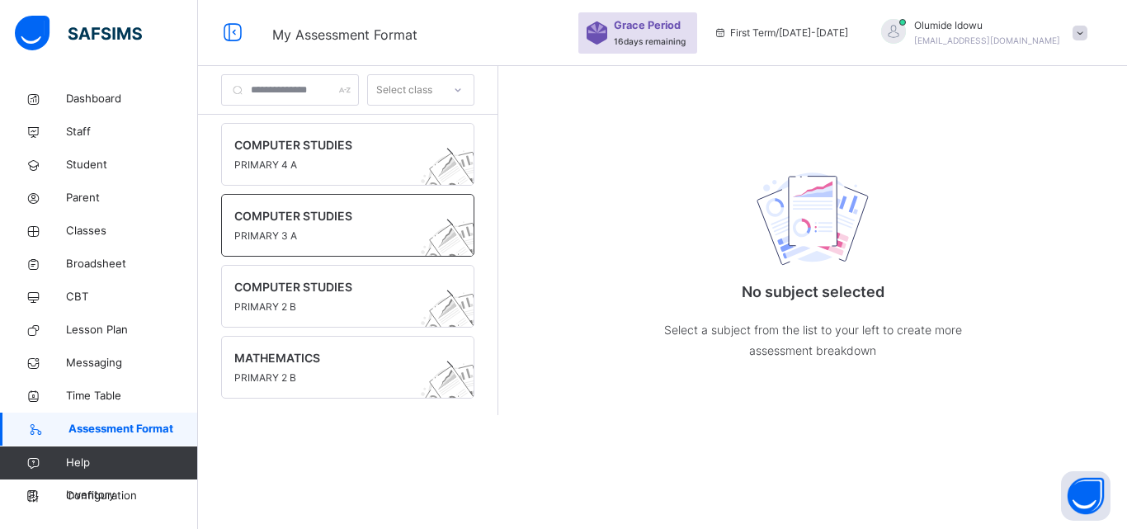
click at [289, 210] on span "COMPUTER STUDIES" at bounding box center [331, 215] width 195 height 17
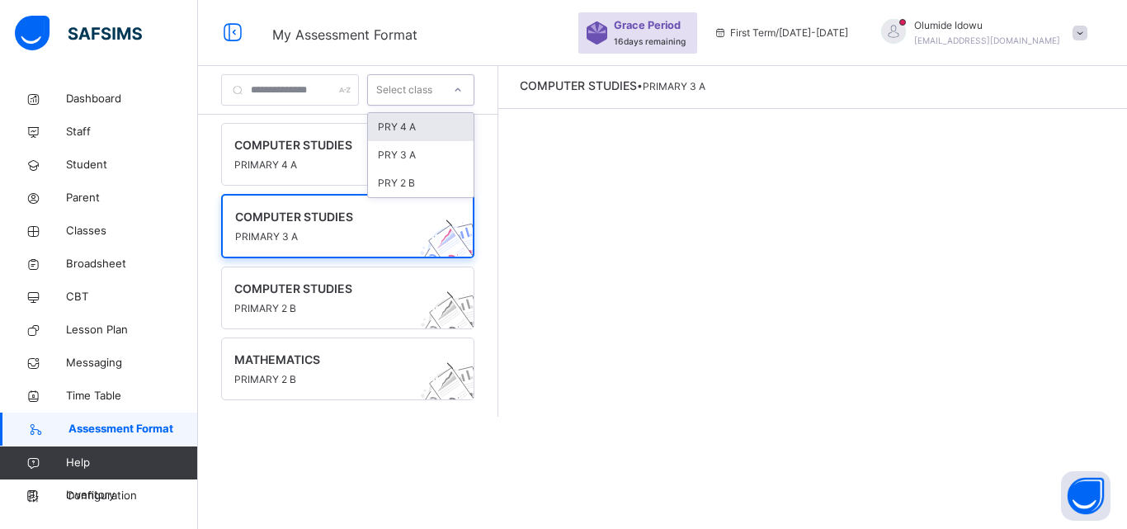
click at [463, 91] on icon at bounding box center [458, 90] width 10 height 16
click at [500, 31] on span "My Assessment Format" at bounding box center [416, 33] width 289 height 27
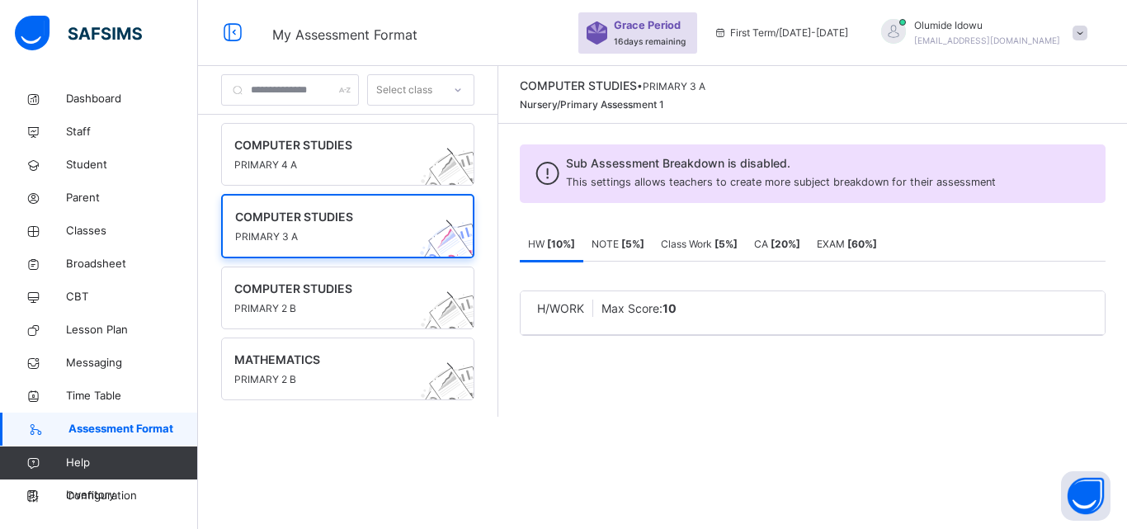
click at [575, 246] on b "[ 10 %]" at bounding box center [561, 244] width 28 height 12
click at [736, 241] on span "Class Work [ 5 %]" at bounding box center [699, 244] width 77 height 12
click at [800, 242] on b "[ 20 %]" at bounding box center [785, 244] width 30 height 12
click at [885, 234] on div "EXAM [ 60 %]" at bounding box center [846, 244] width 77 height 33
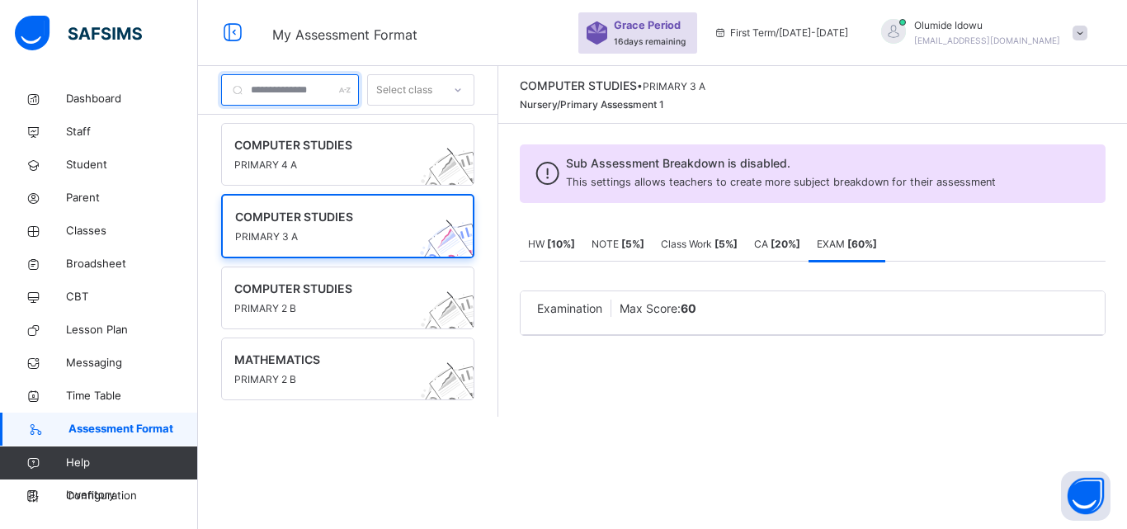
click at [341, 90] on input "text" at bounding box center [290, 89] width 138 height 31
type input "********"
